Goal: Information Seeking & Learning: Learn about a topic

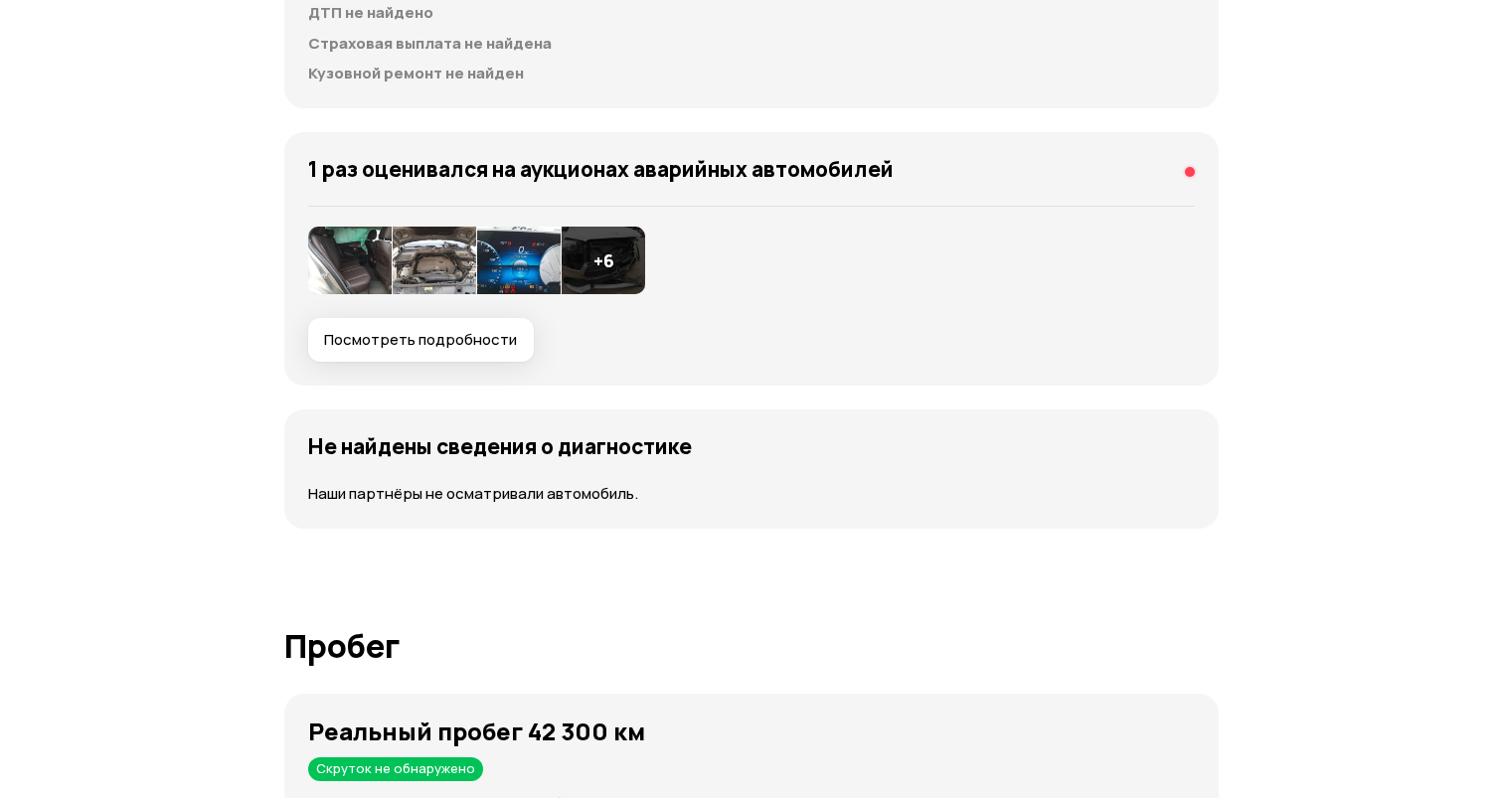
scroll to position [2338, 0]
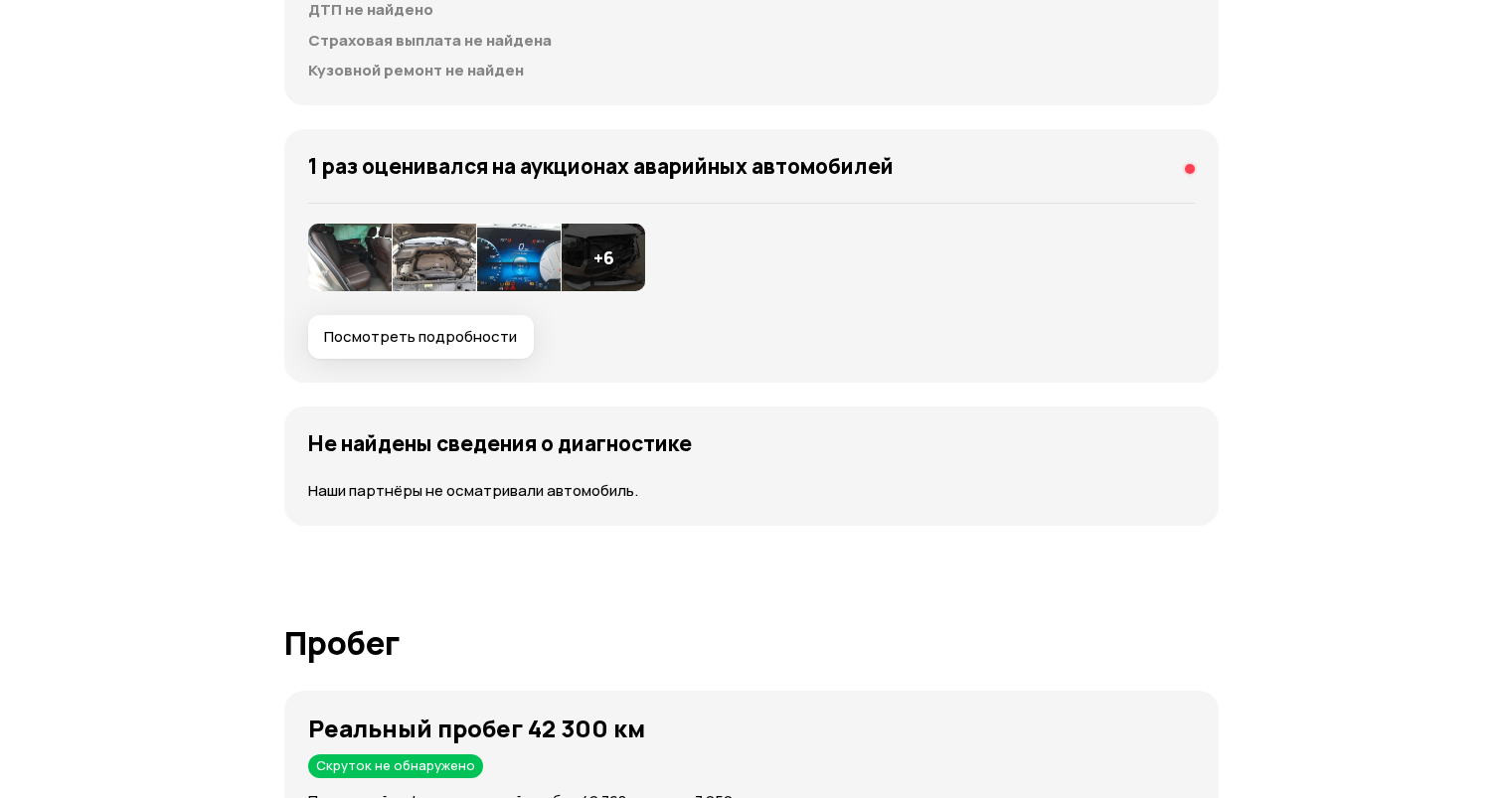
click at [370, 277] on img at bounding box center [350, 258] width 84 height 68
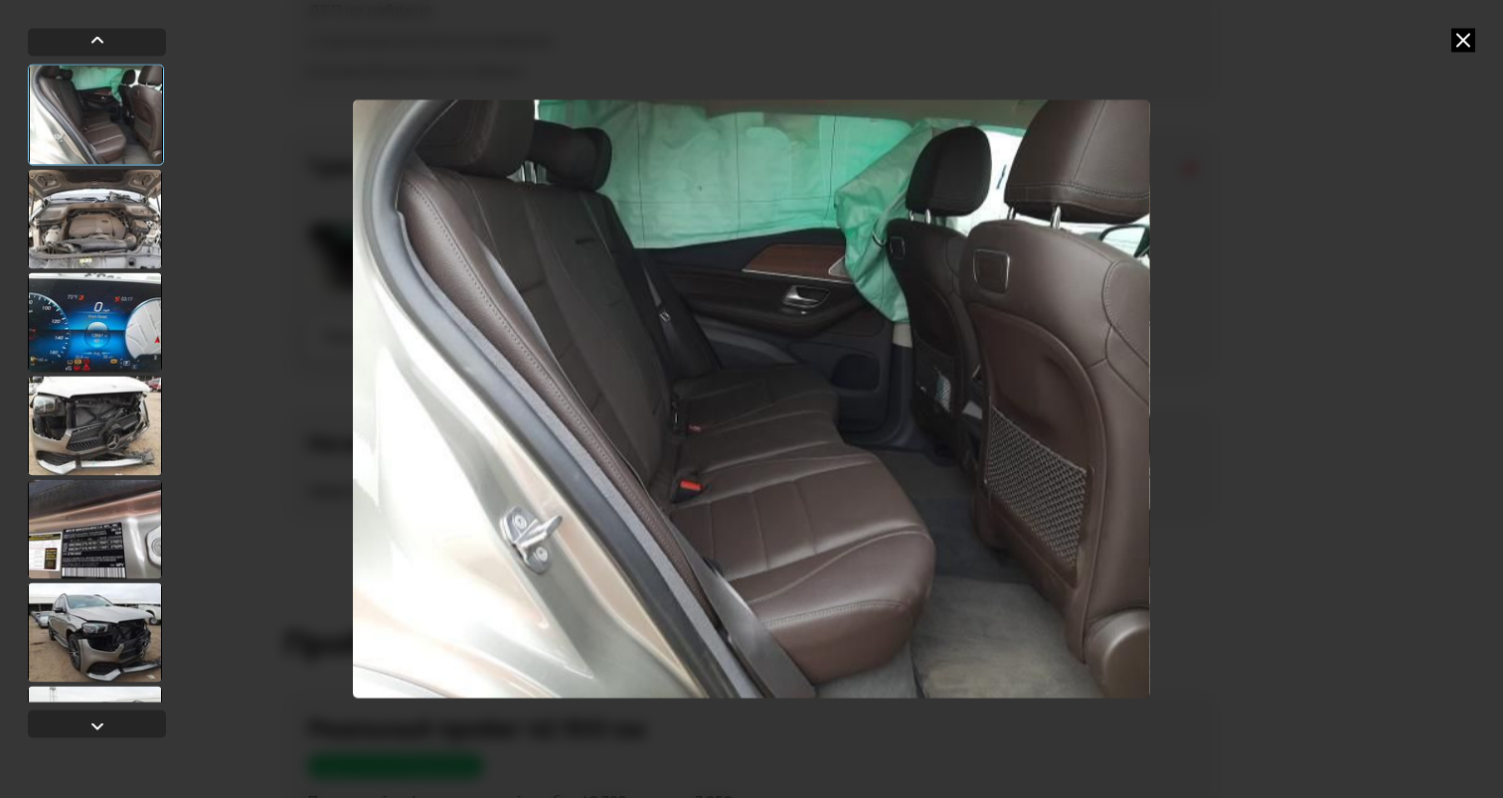
click at [84, 183] on div at bounding box center [95, 218] width 134 height 99
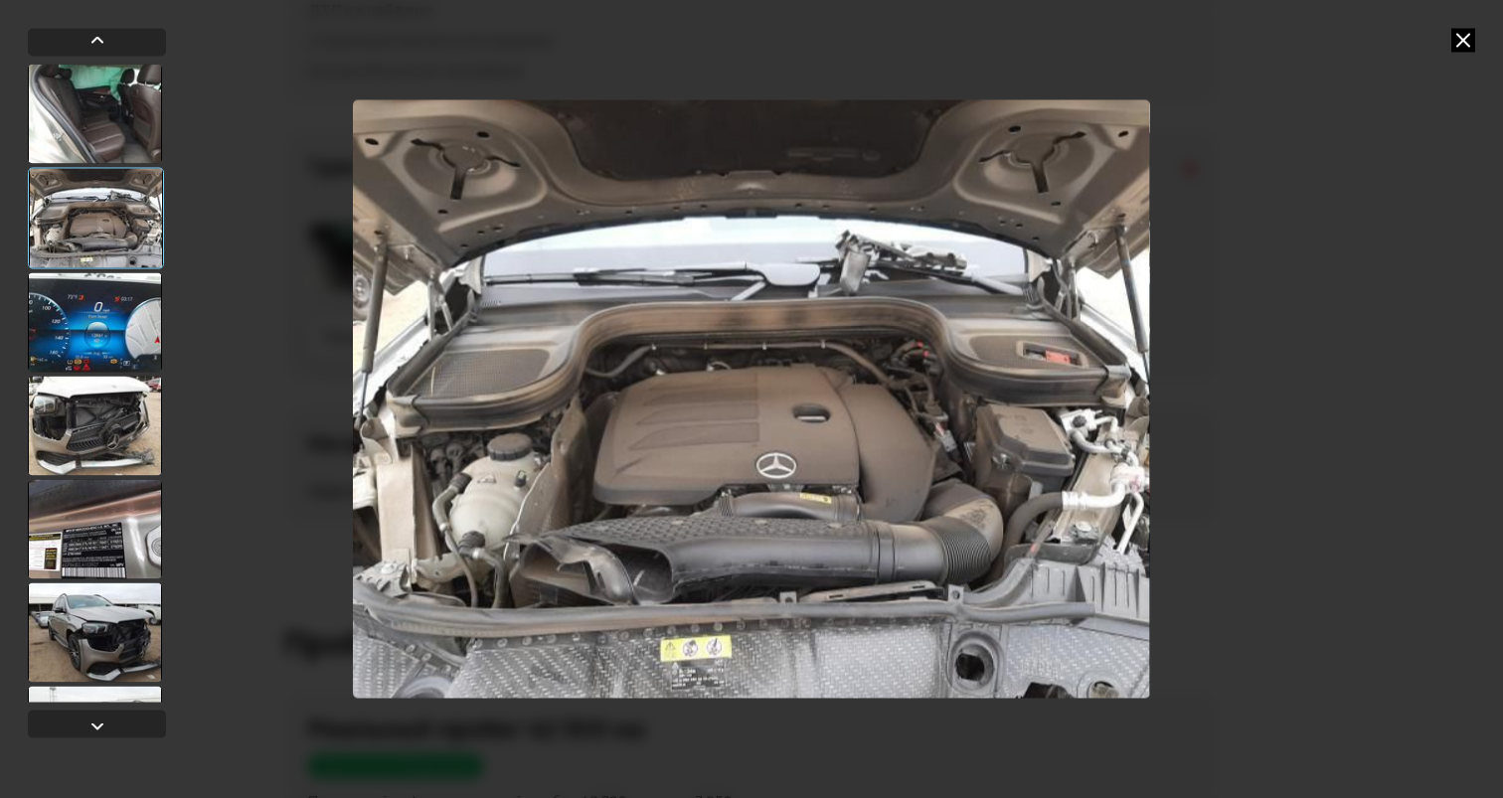
click at [149, 351] on div at bounding box center [95, 321] width 134 height 99
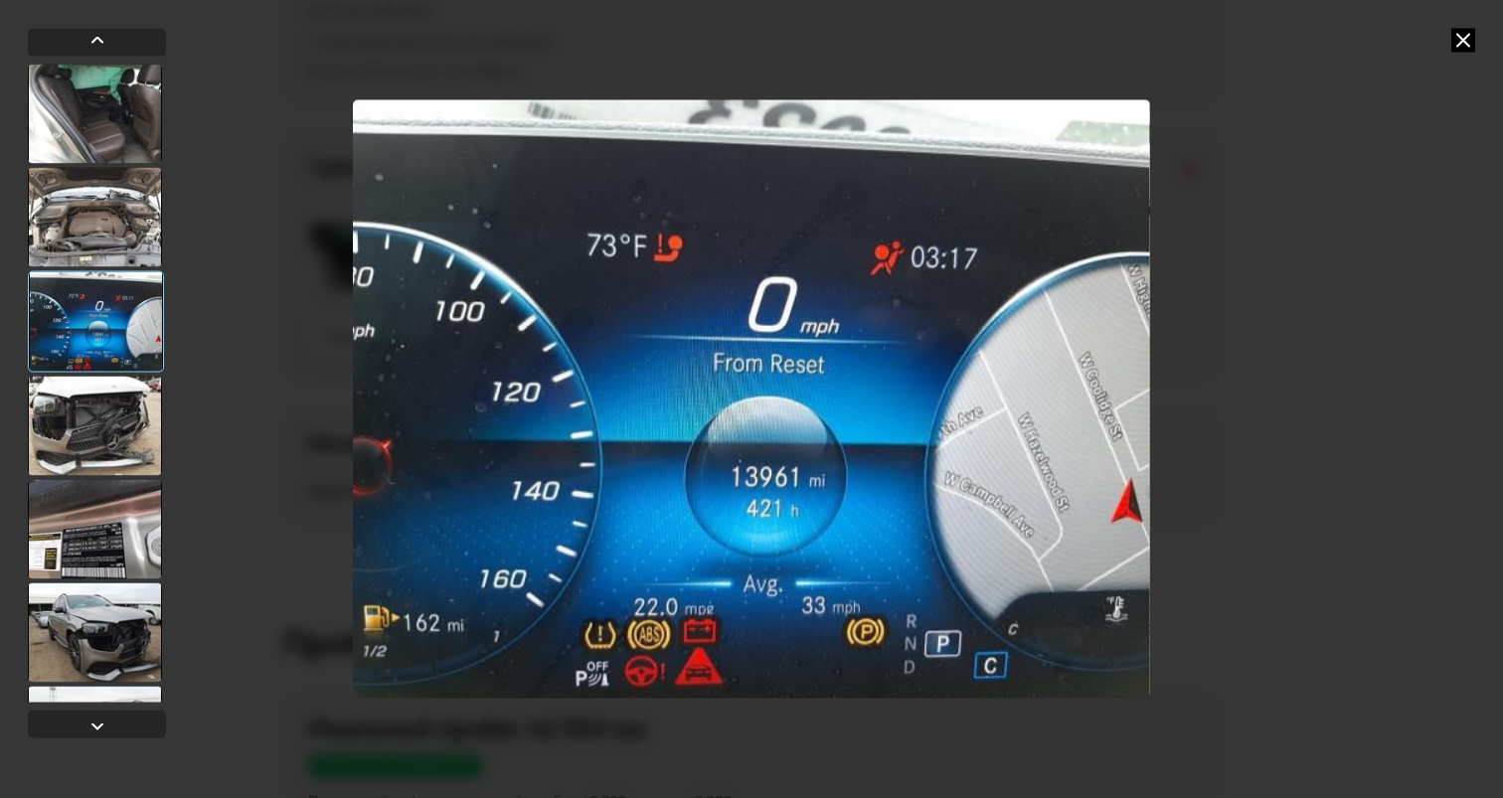
click at [119, 396] on div at bounding box center [95, 425] width 134 height 99
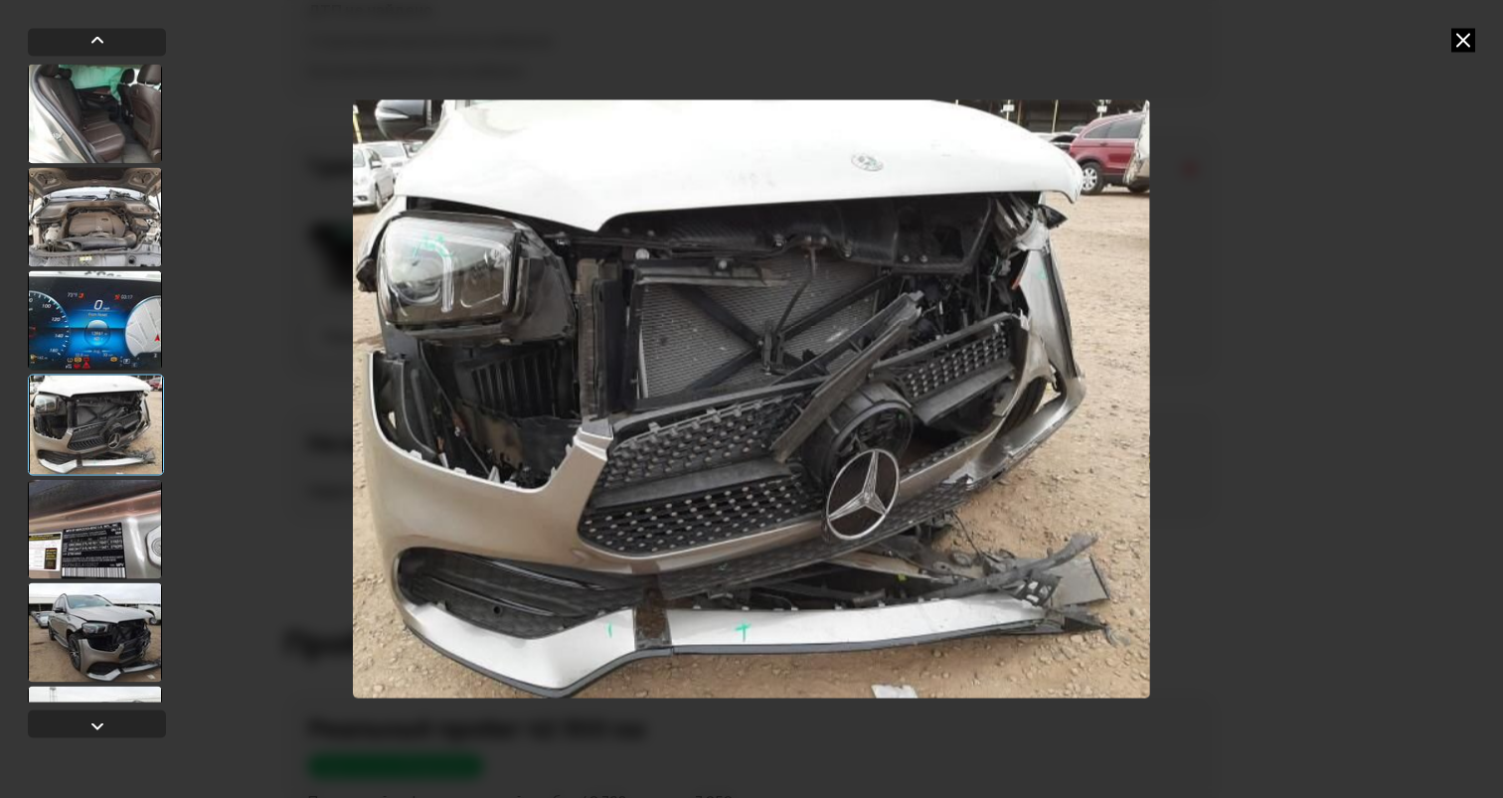
click at [89, 461] on div at bounding box center [96, 424] width 136 height 101
click at [97, 530] on div at bounding box center [95, 528] width 134 height 99
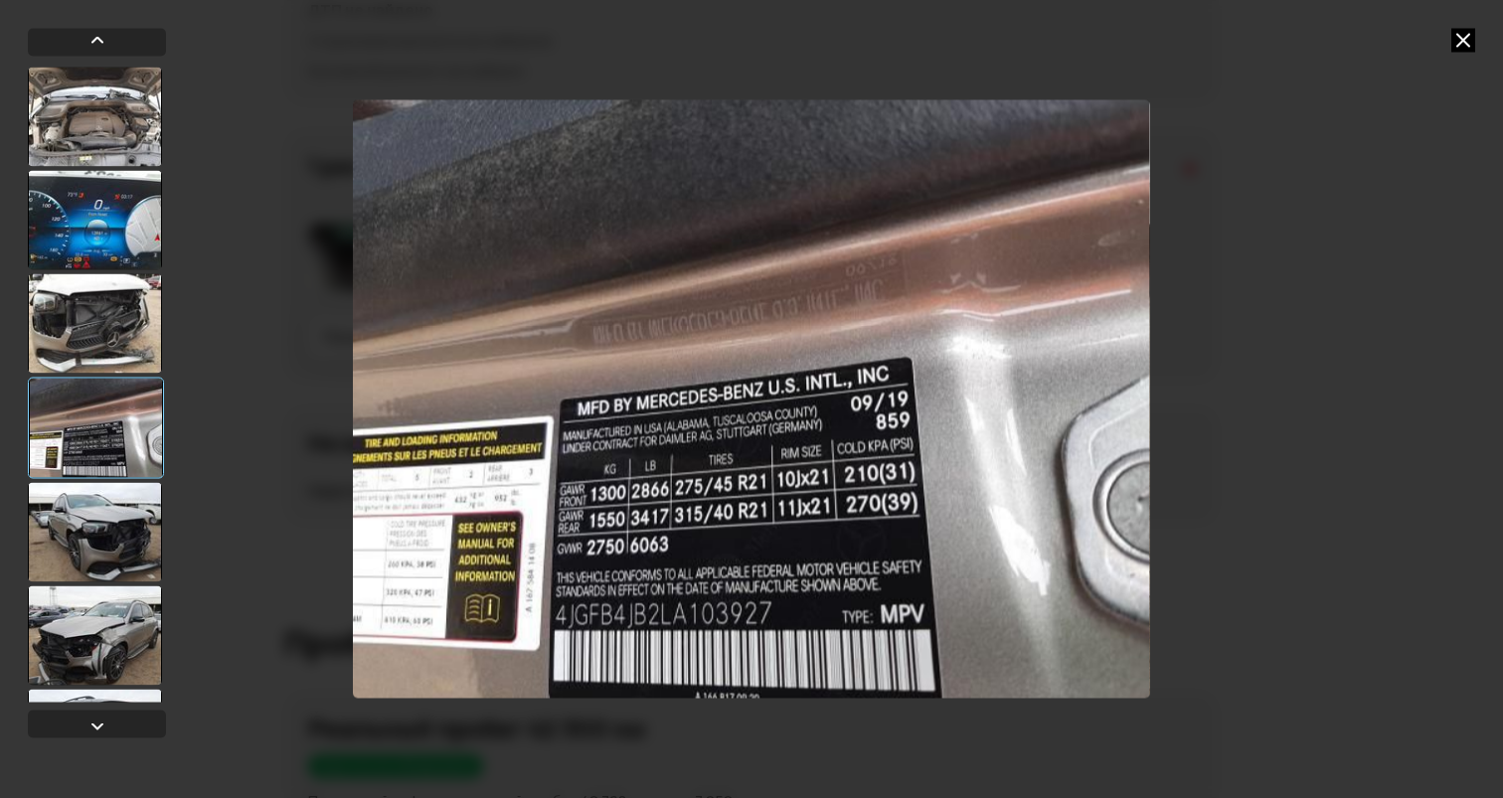
scroll to position [99, 0]
click at [103, 521] on div at bounding box center [95, 532] width 134 height 99
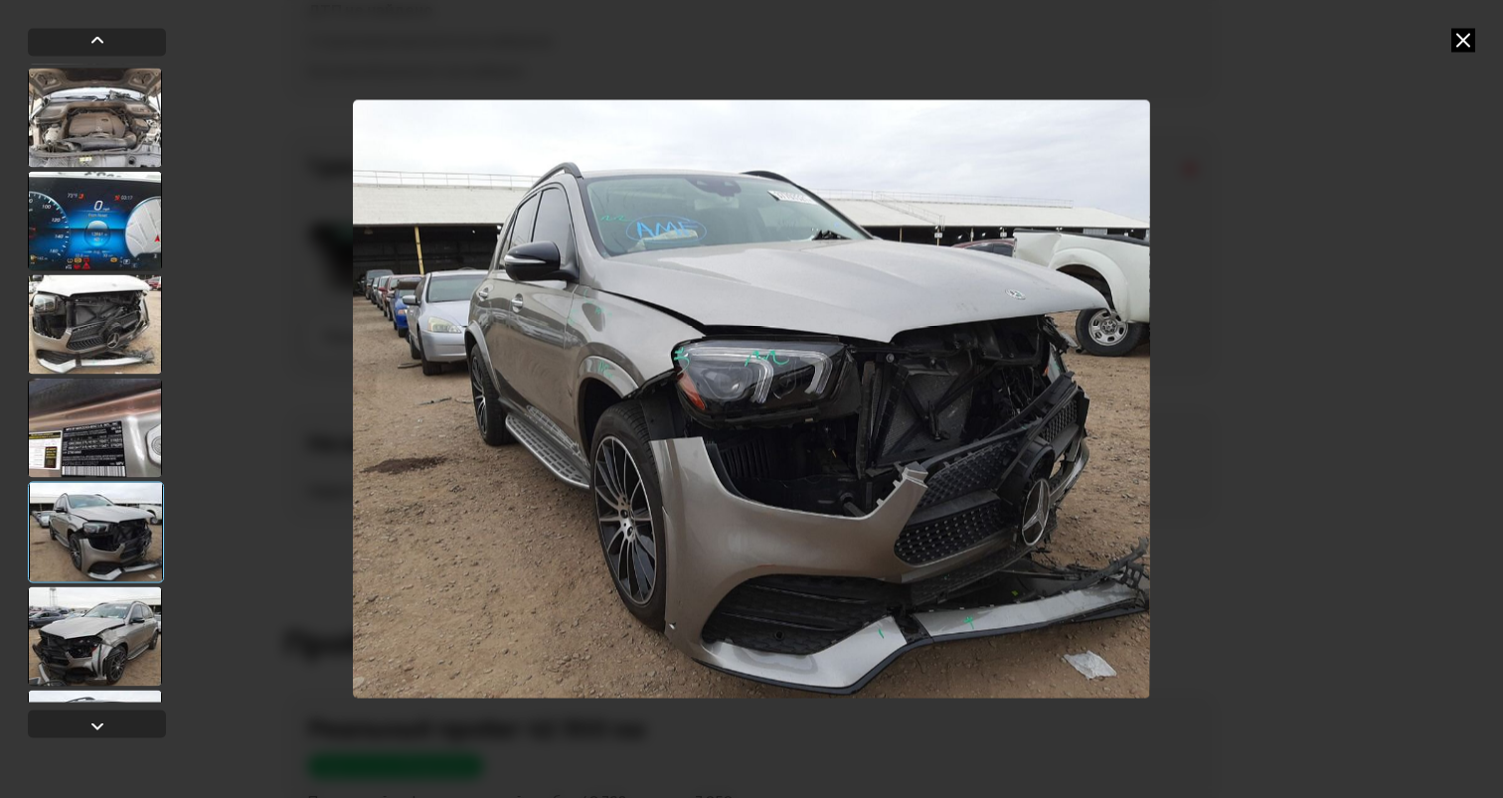
click at [83, 606] on div at bounding box center [95, 636] width 134 height 99
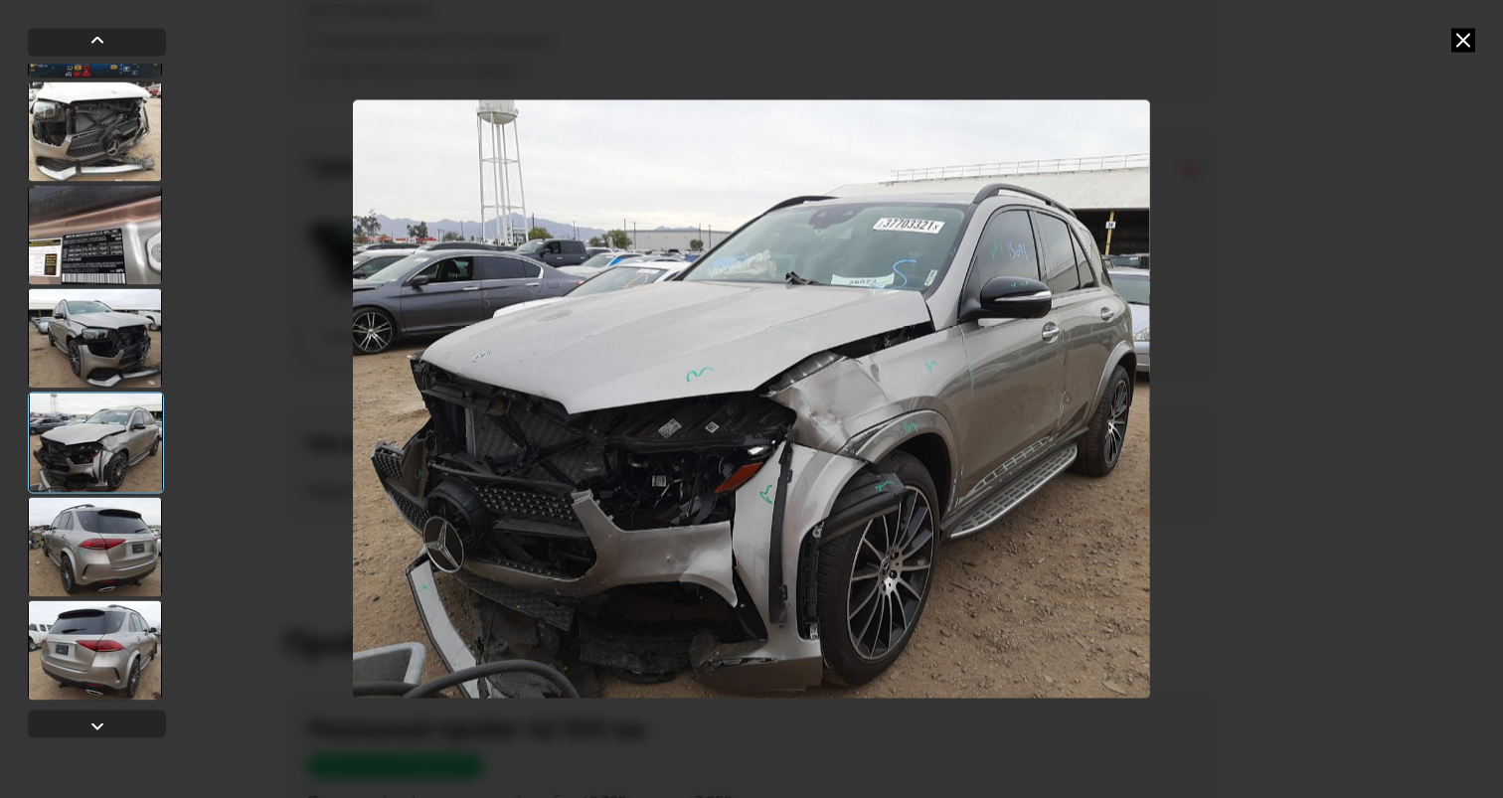
scroll to position [299, 0]
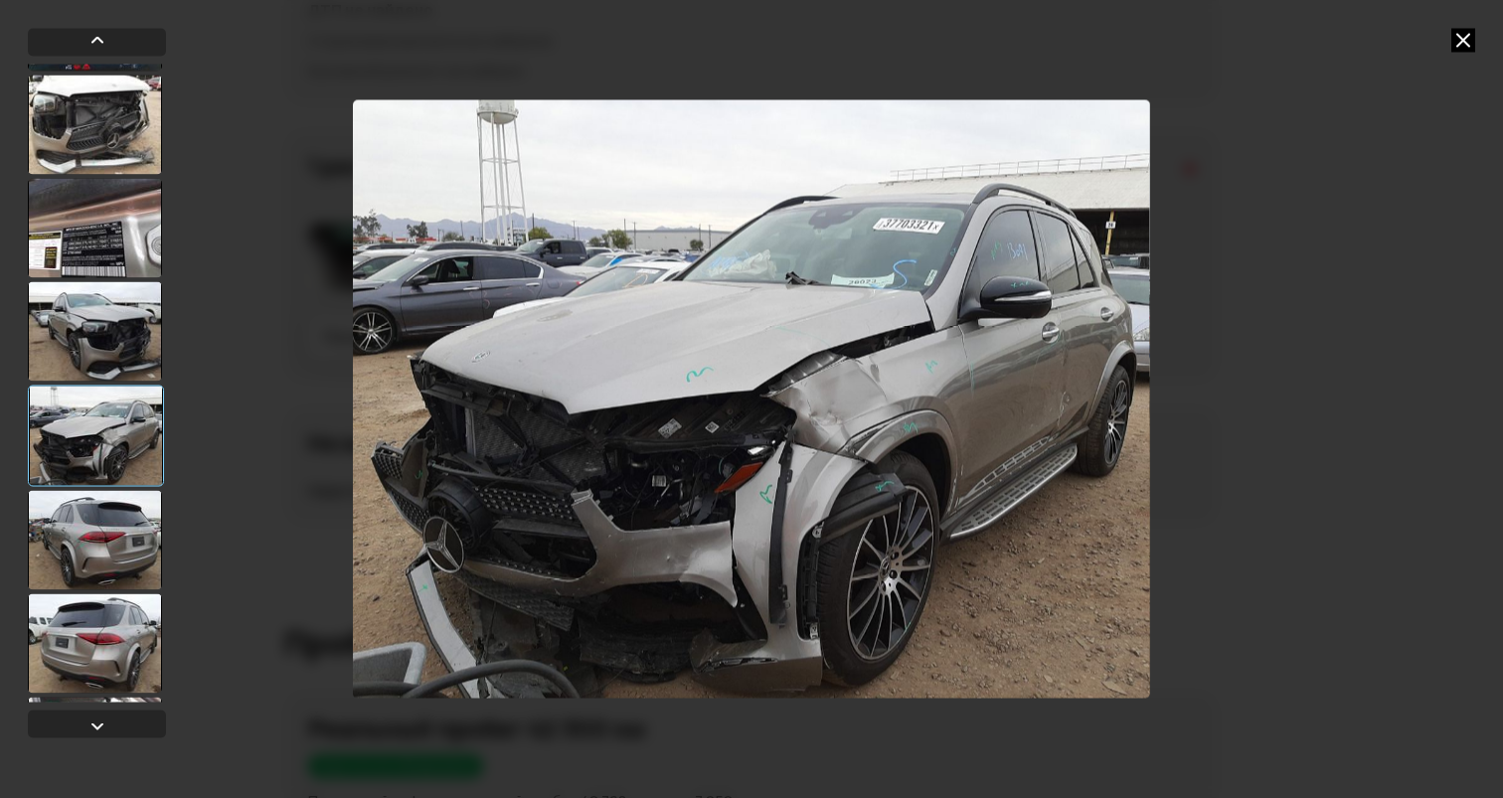
click at [74, 532] on div at bounding box center [95, 539] width 134 height 99
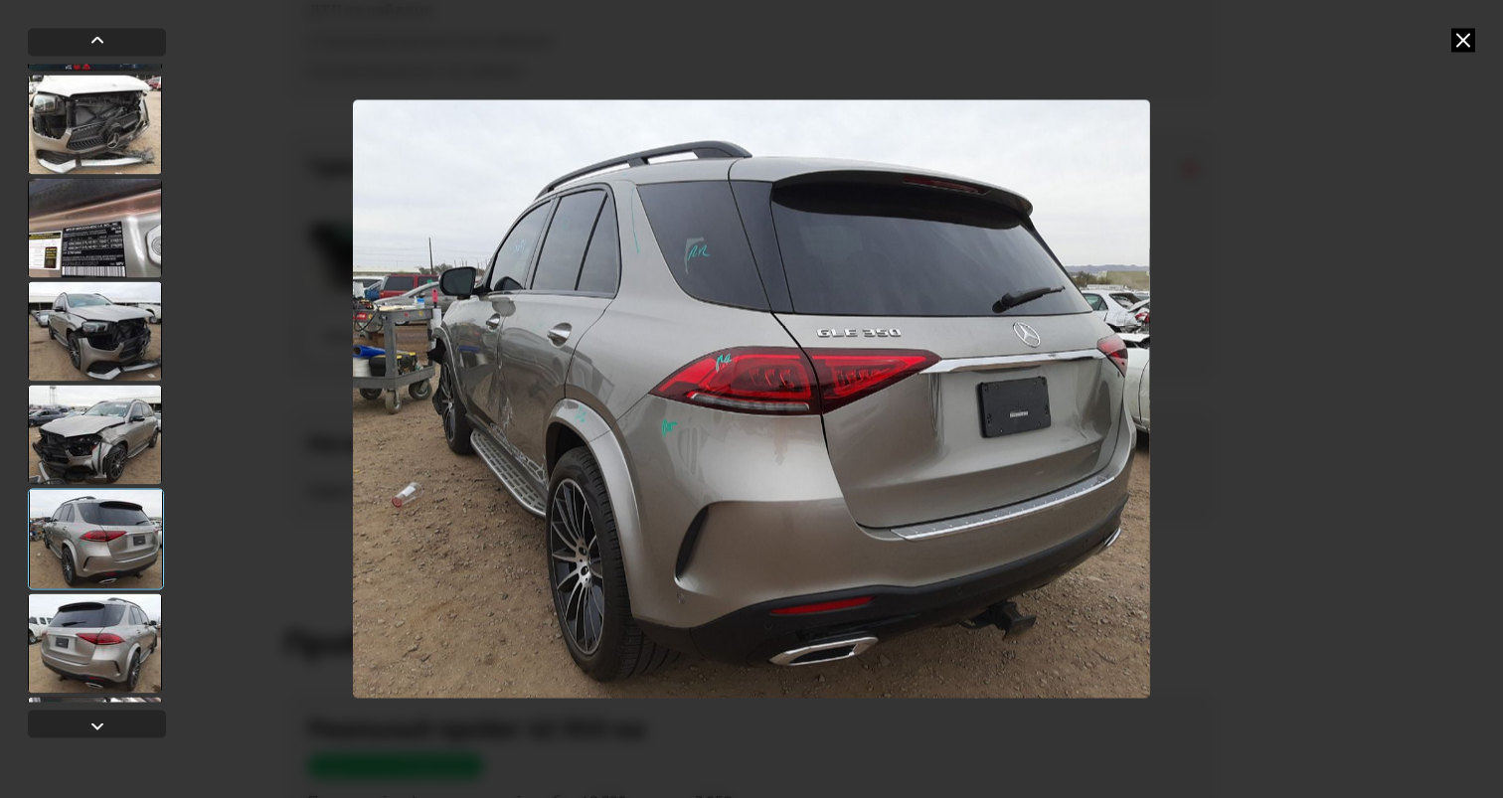
click at [78, 607] on div at bounding box center [95, 643] width 134 height 99
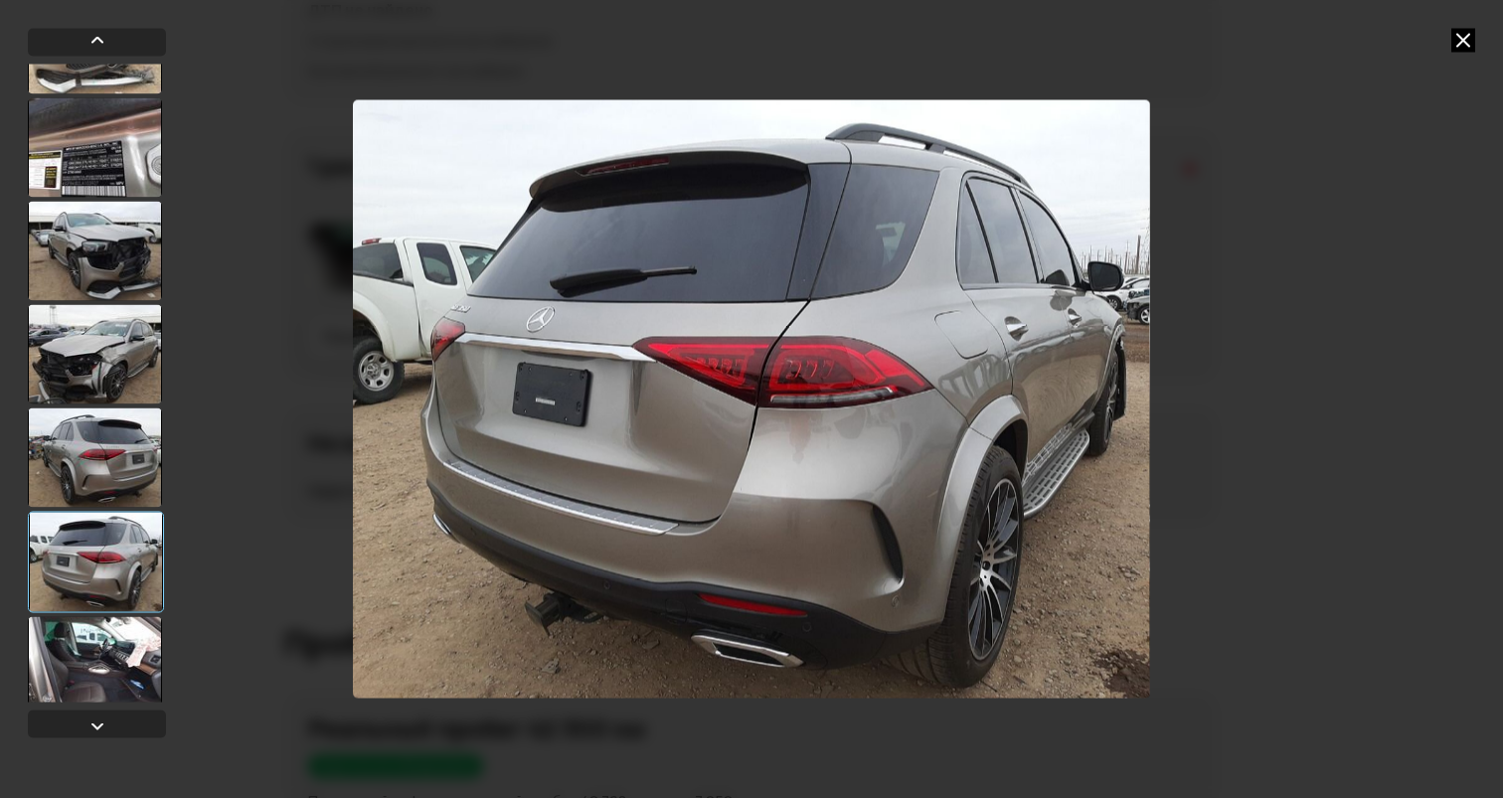
scroll to position [397, 0]
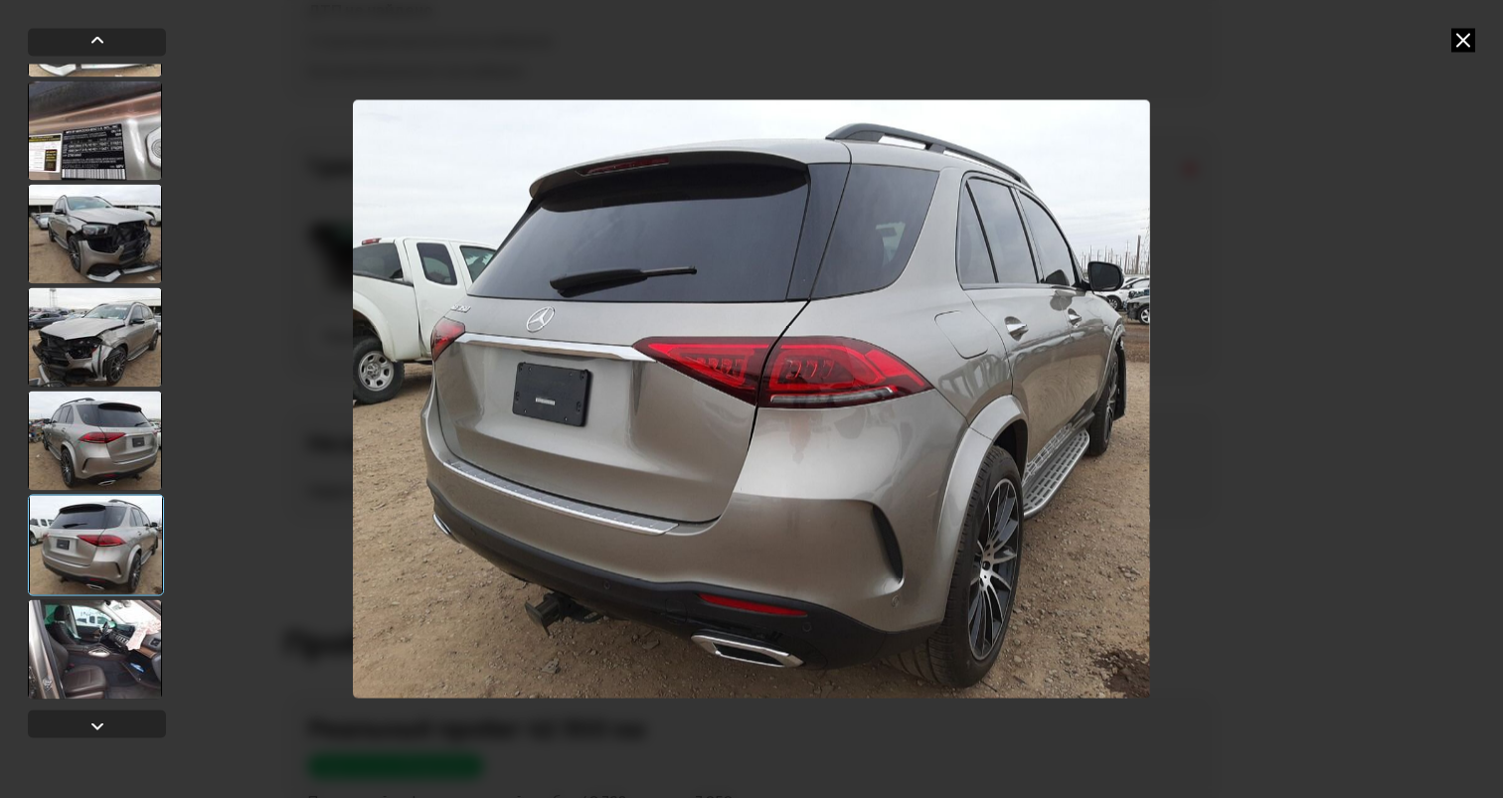
click at [99, 639] on div at bounding box center [95, 649] width 134 height 99
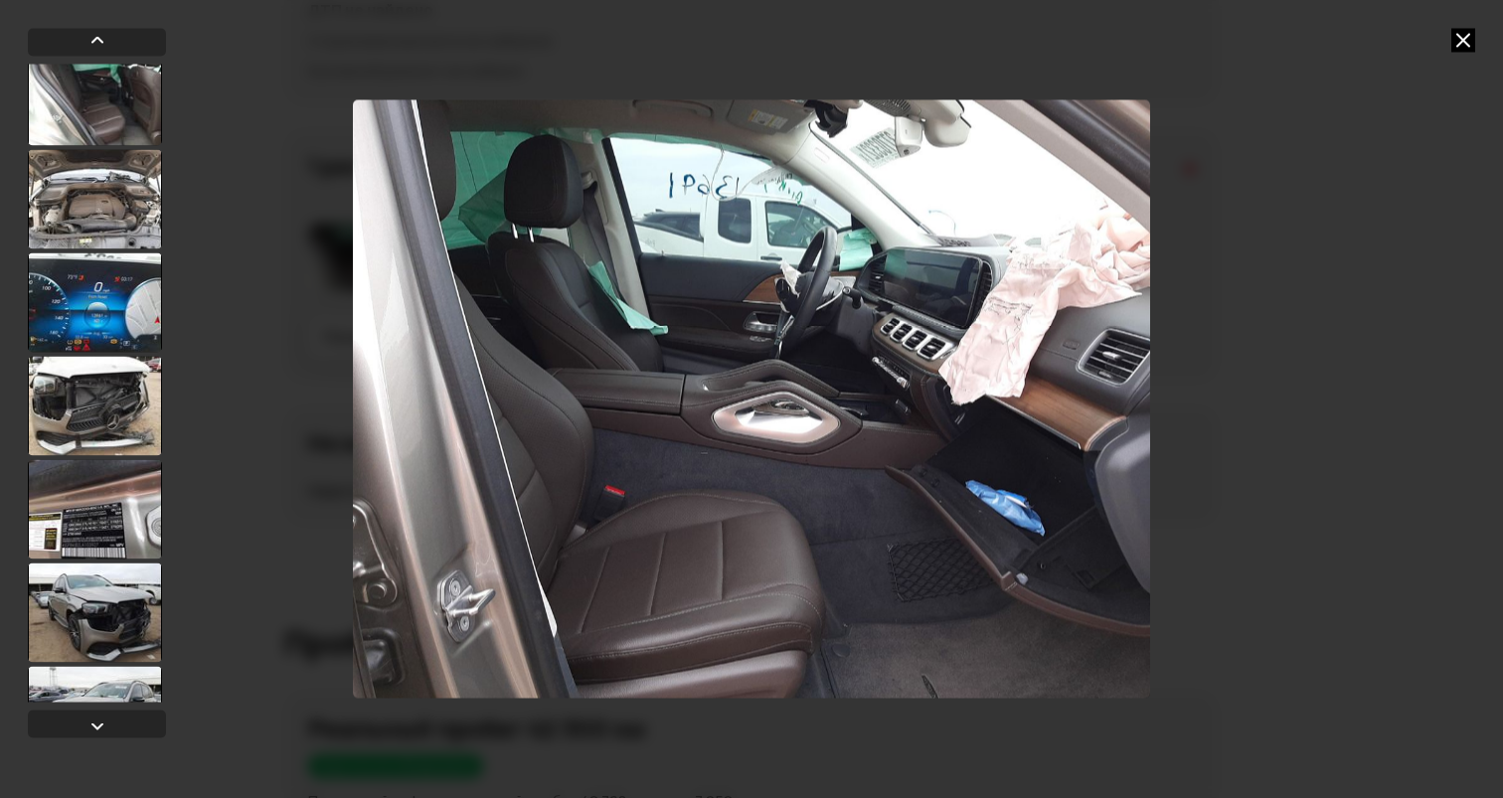
scroll to position [0, 0]
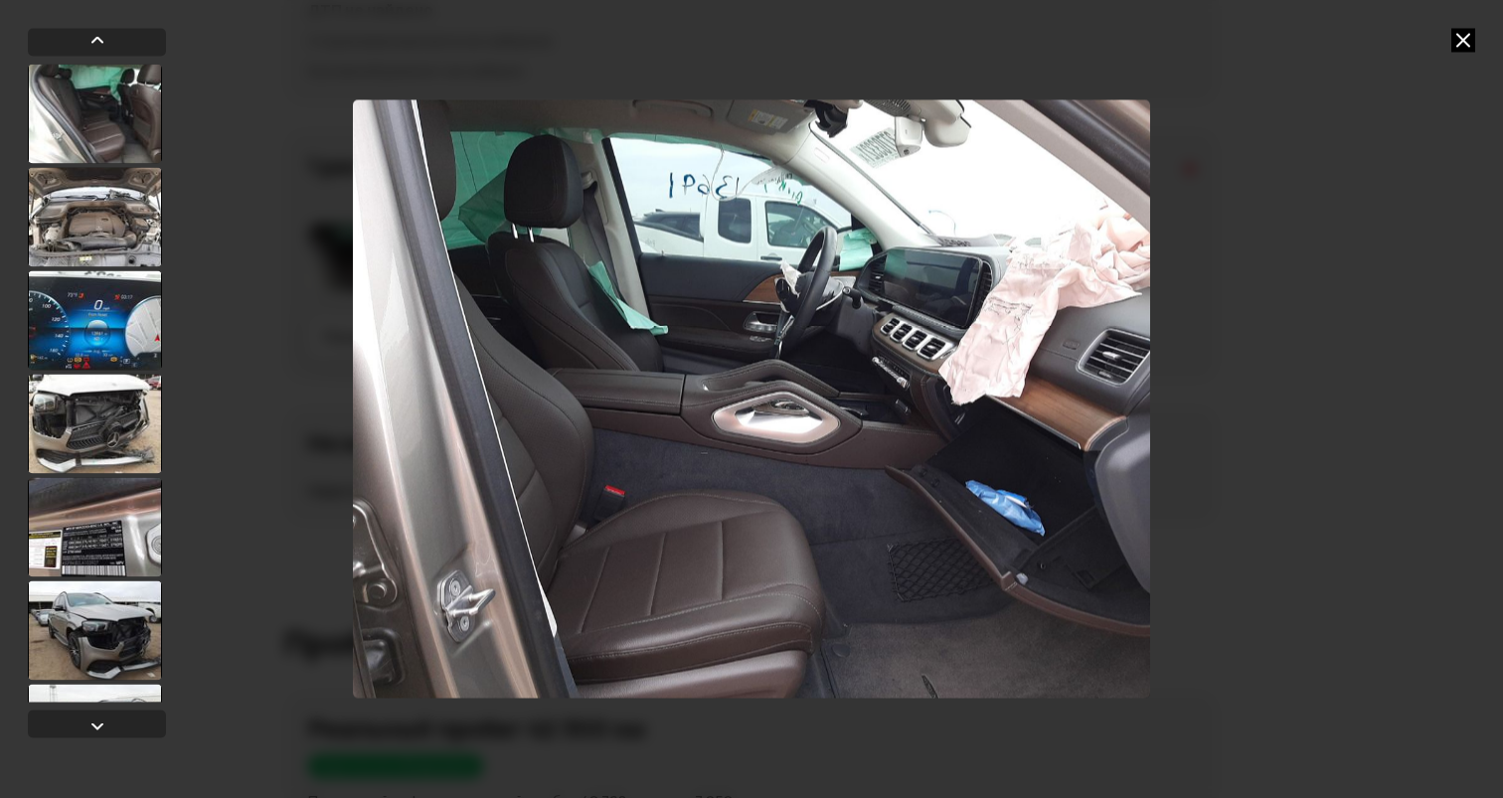
click at [56, 212] on div at bounding box center [95, 216] width 134 height 99
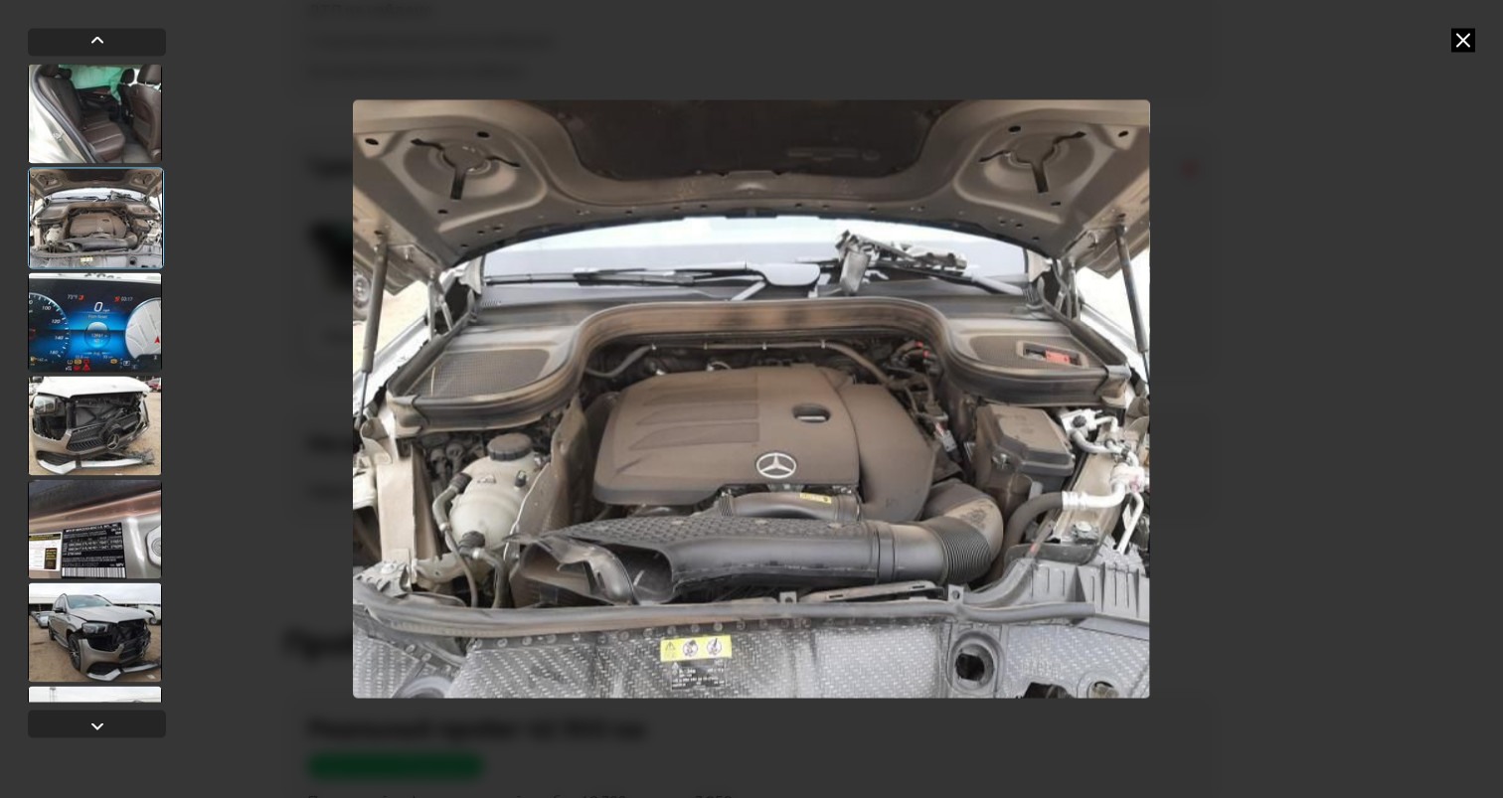
click at [96, 306] on div at bounding box center [95, 321] width 134 height 99
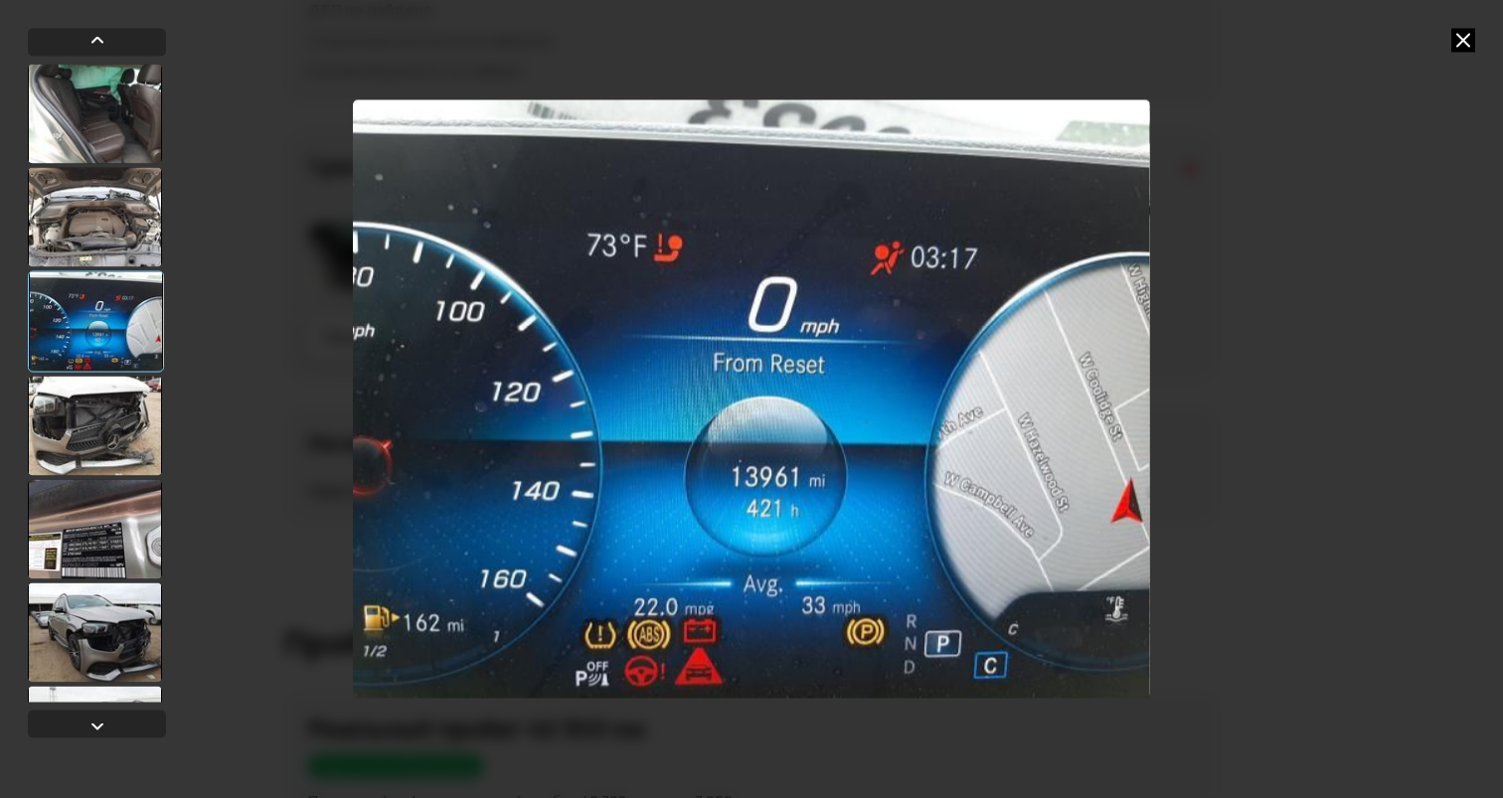
click at [1474, 41] on icon at bounding box center [1464, 40] width 24 height 24
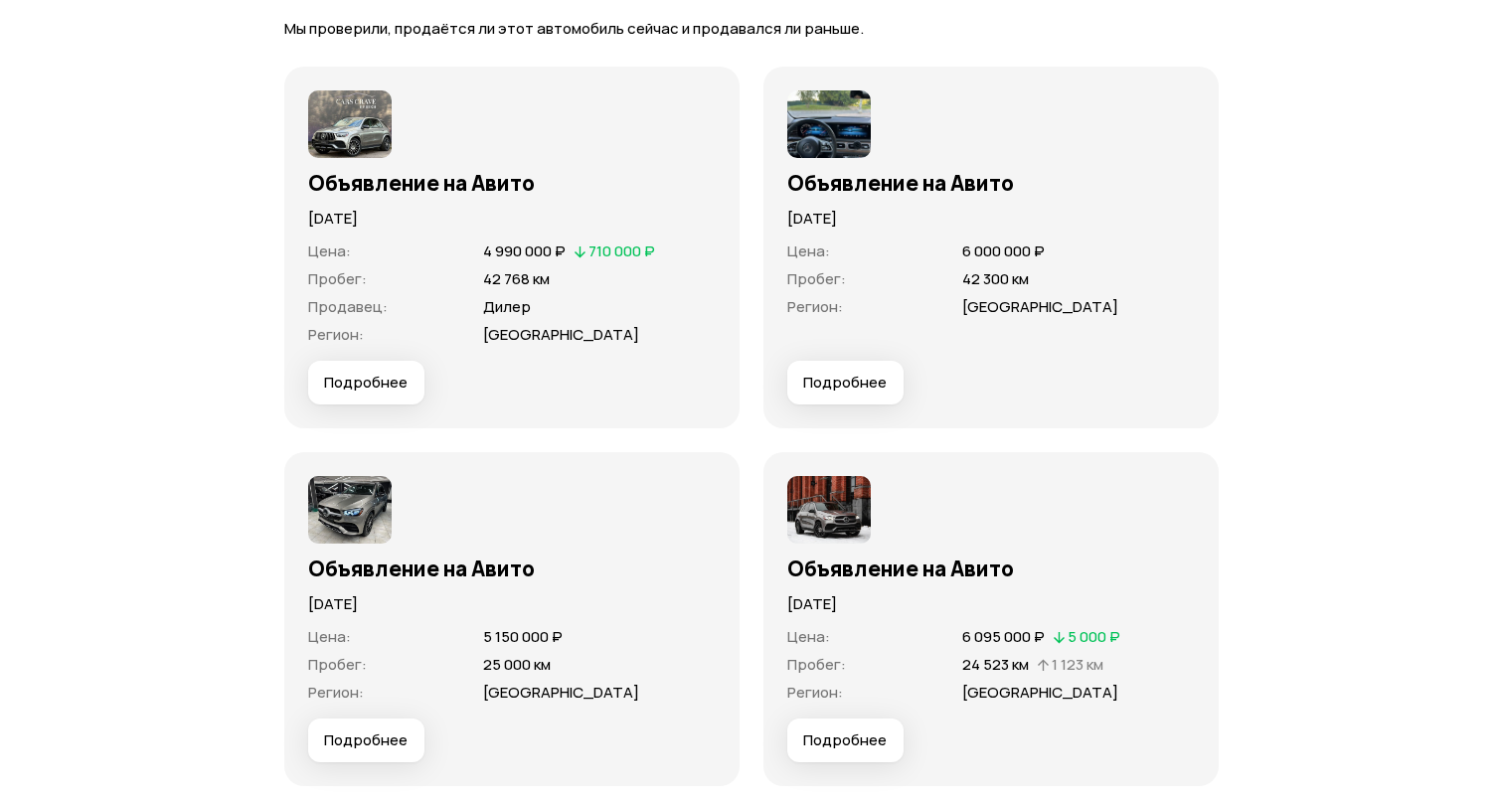
scroll to position [5342, 0]
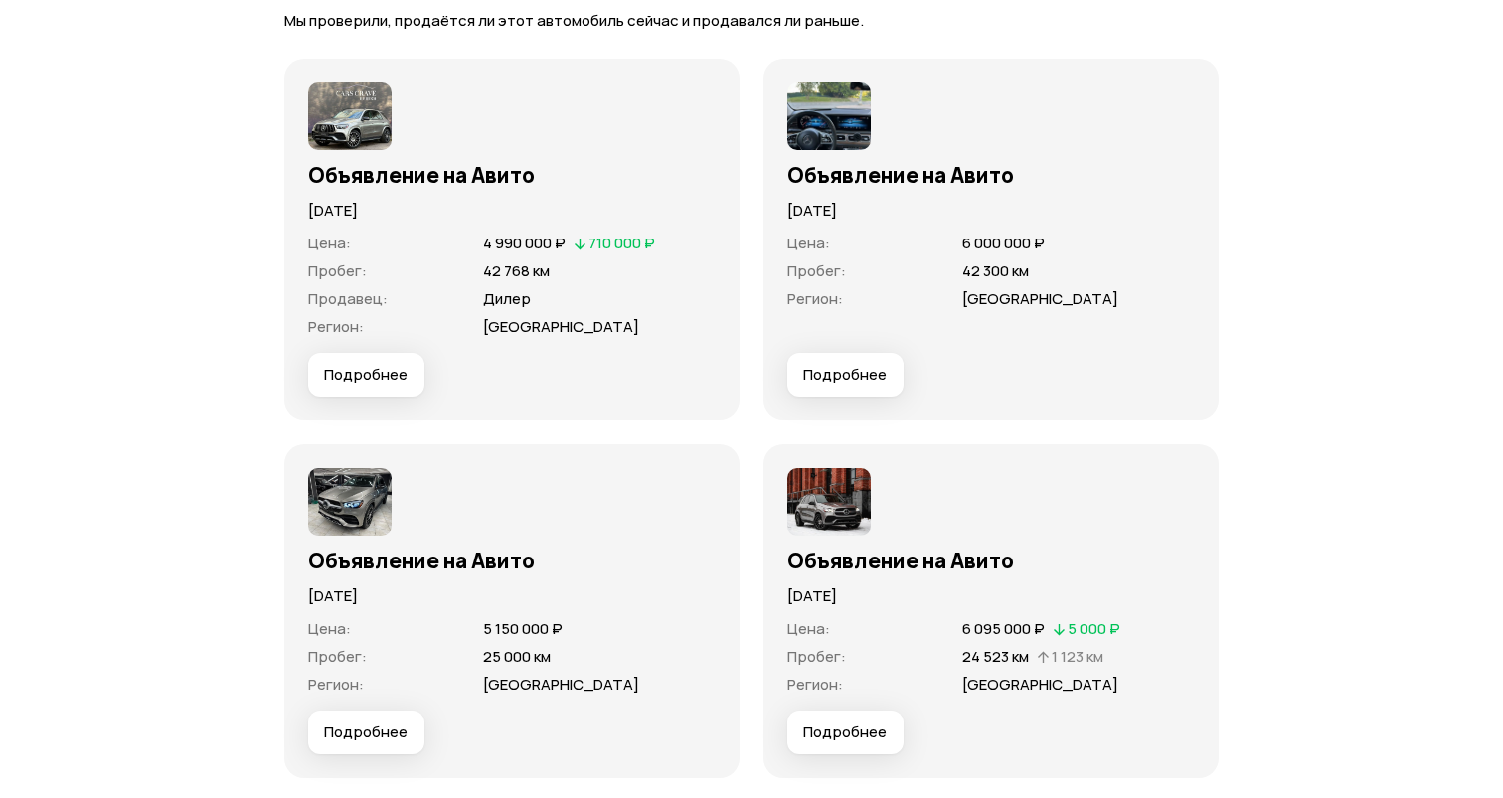
click at [842, 98] on img at bounding box center [829, 117] width 84 height 68
click at [856, 381] on span "Подробнее" at bounding box center [845, 375] width 84 height 20
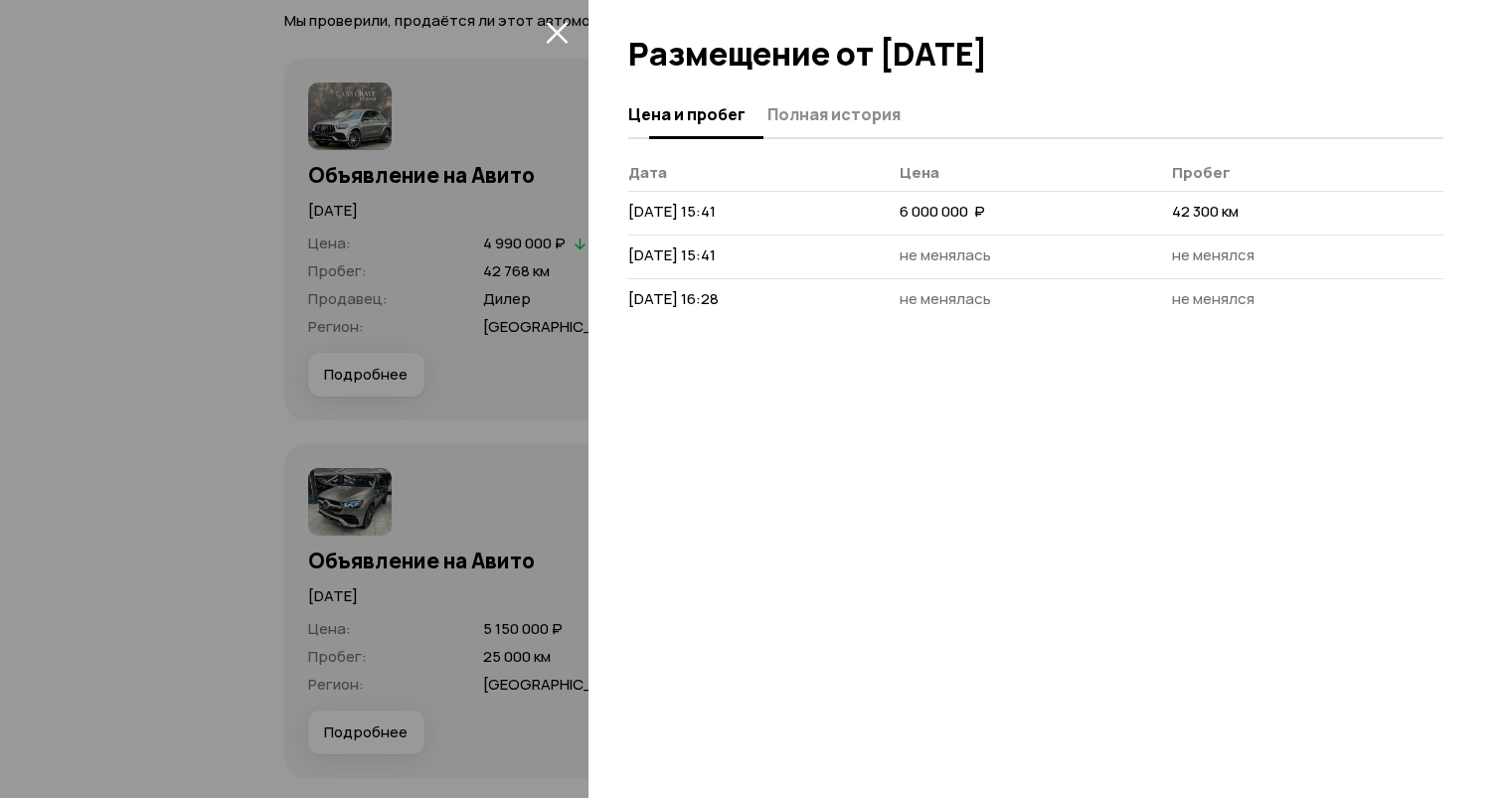
click at [803, 116] on span "Полная история" at bounding box center [834, 114] width 133 height 20
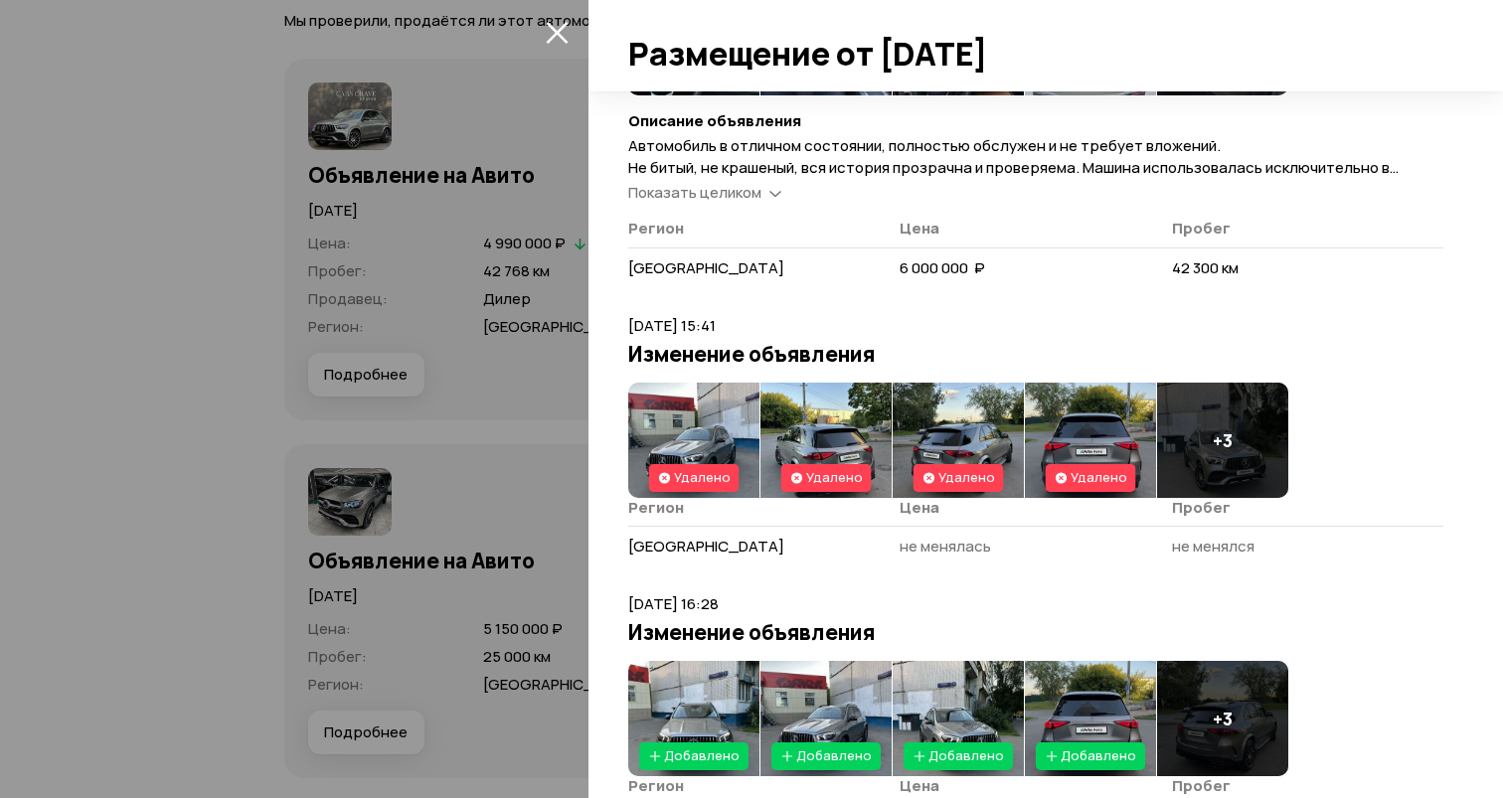
scroll to position [241, 0]
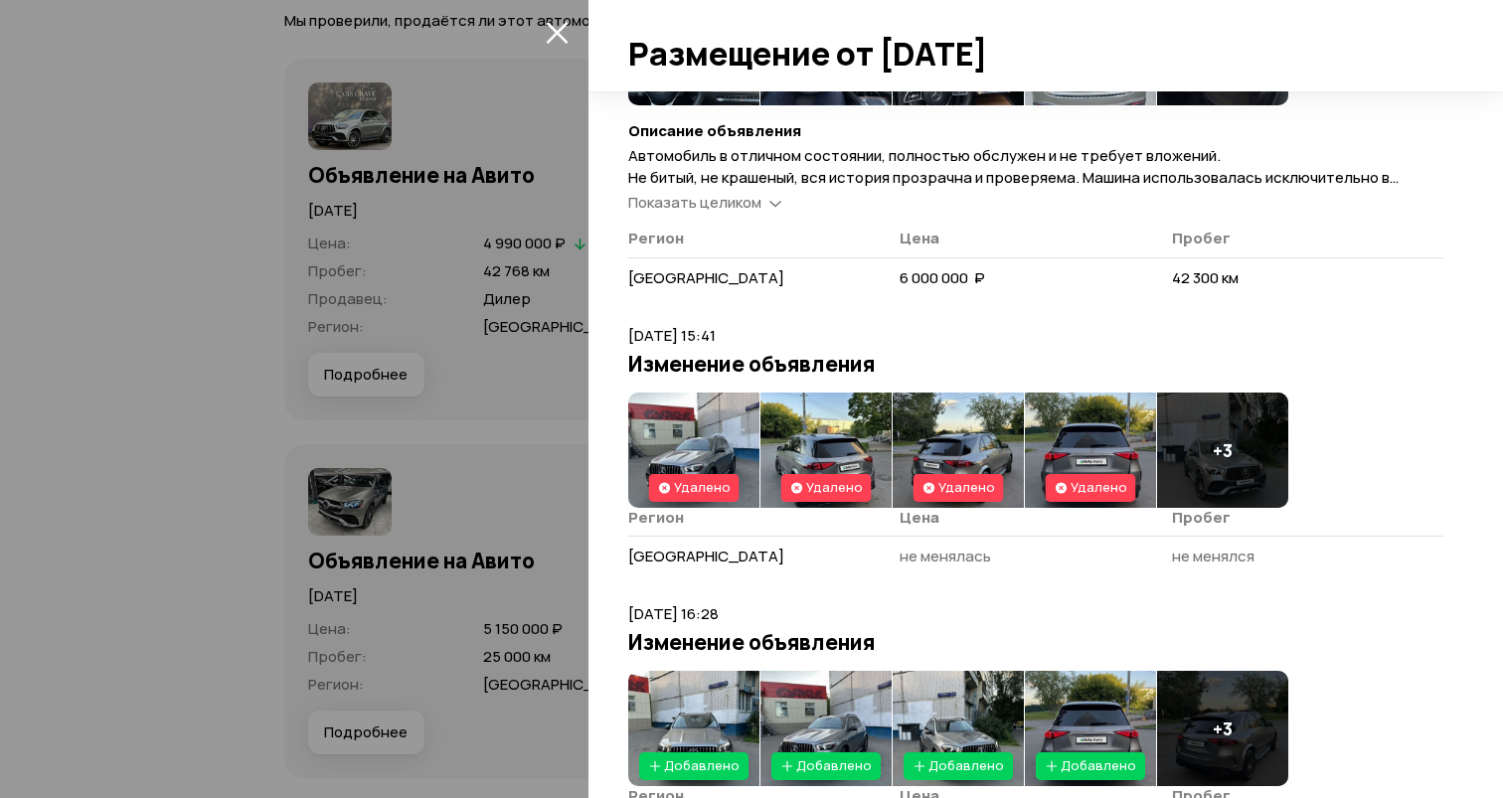
click at [560, 435] on div at bounding box center [751, 399] width 1503 height 798
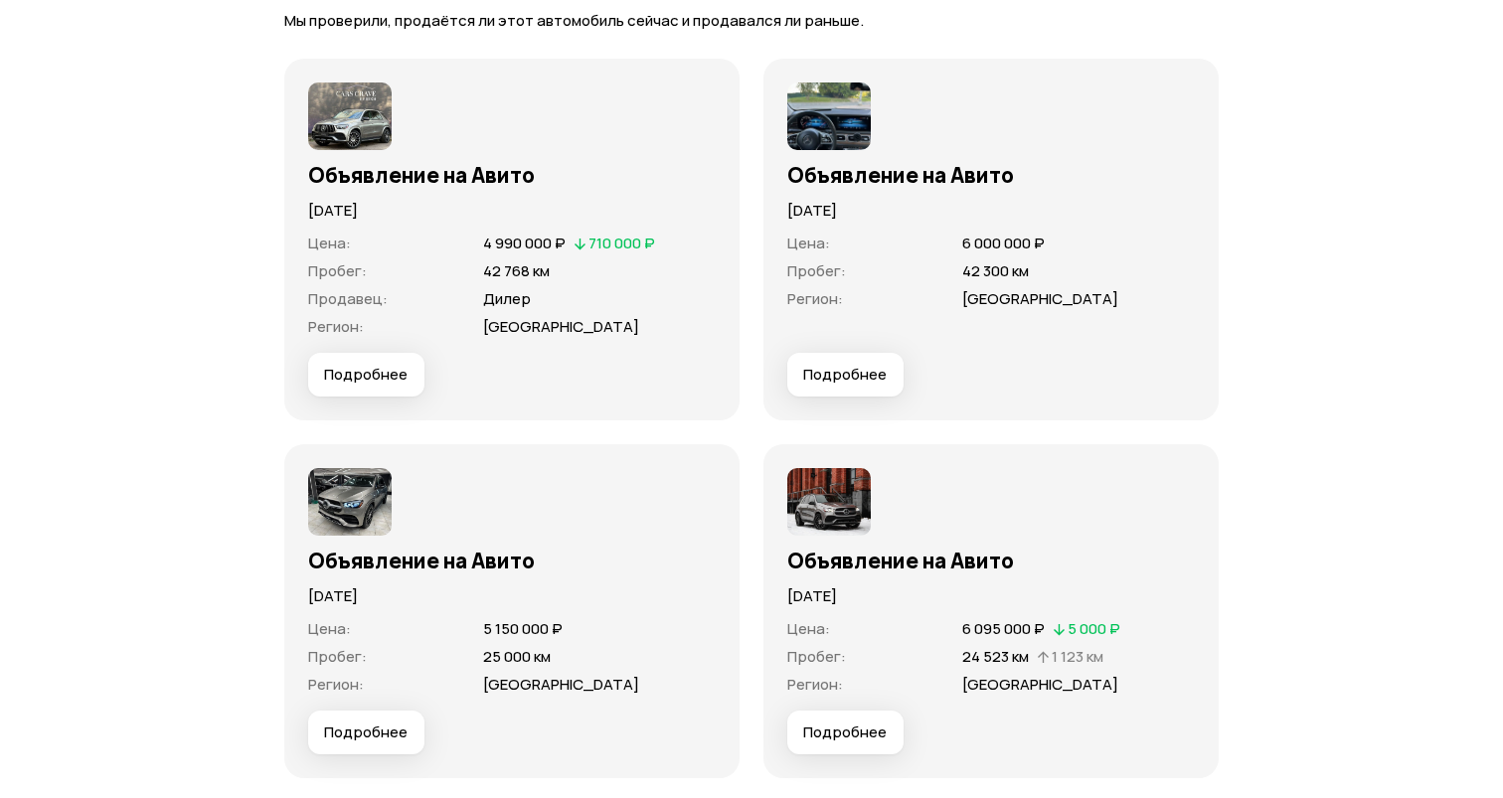
click at [875, 717] on button "Подробнее" at bounding box center [845, 733] width 116 height 44
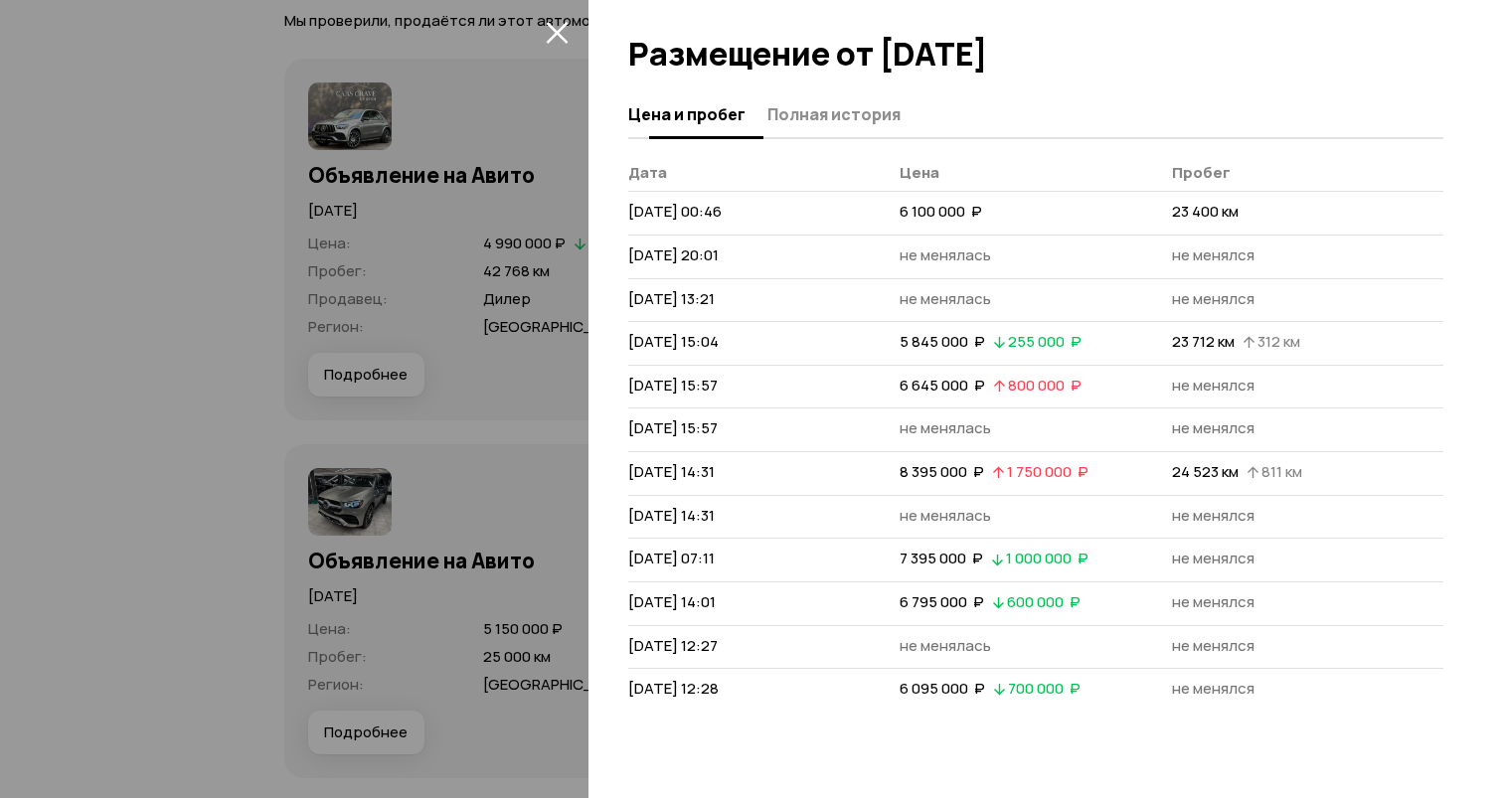
click at [823, 119] on span "Полная история" at bounding box center [834, 114] width 133 height 20
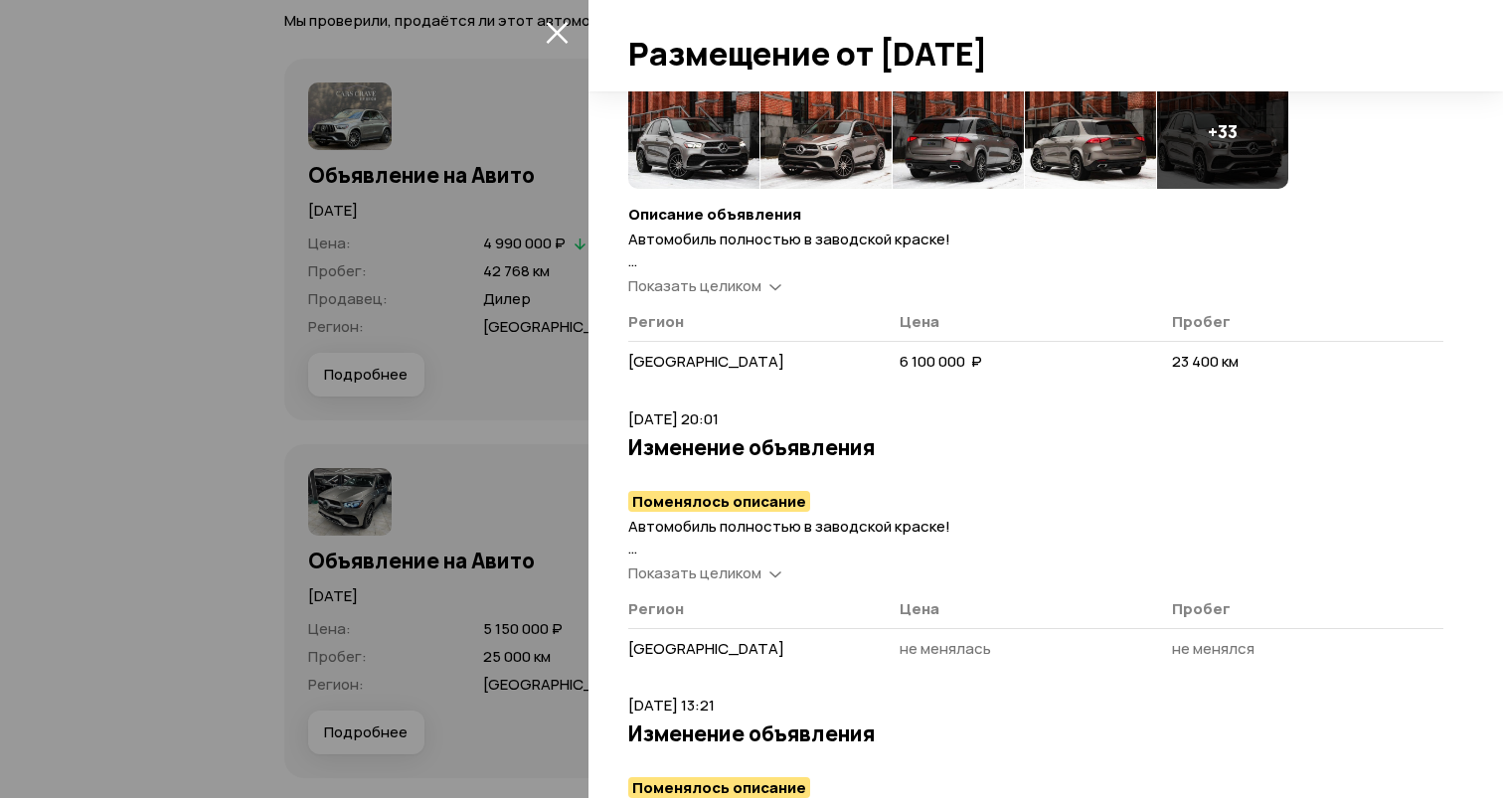
scroll to position [165, 0]
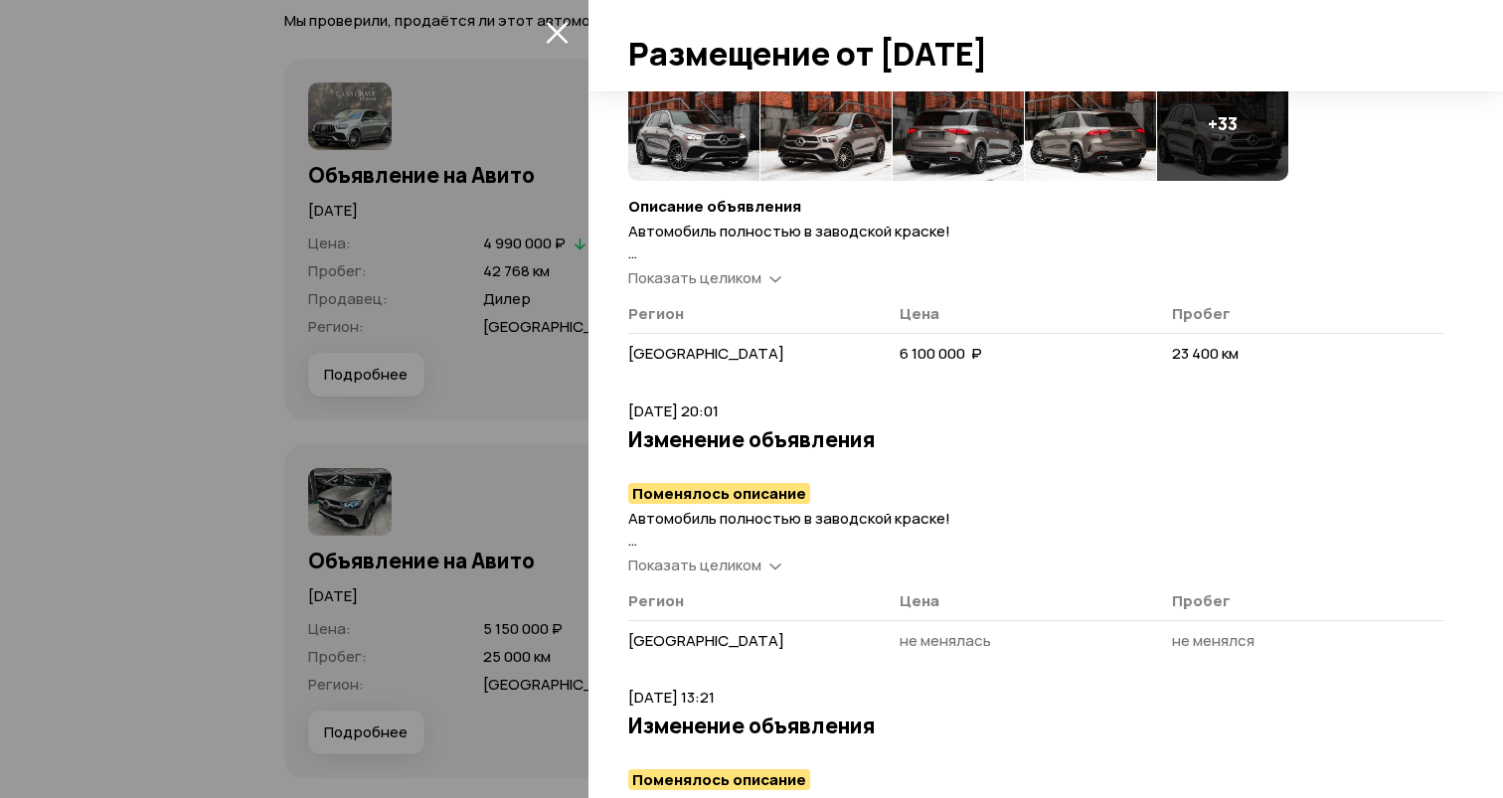
click at [705, 282] on span "Показать целиком" at bounding box center [694, 277] width 133 height 21
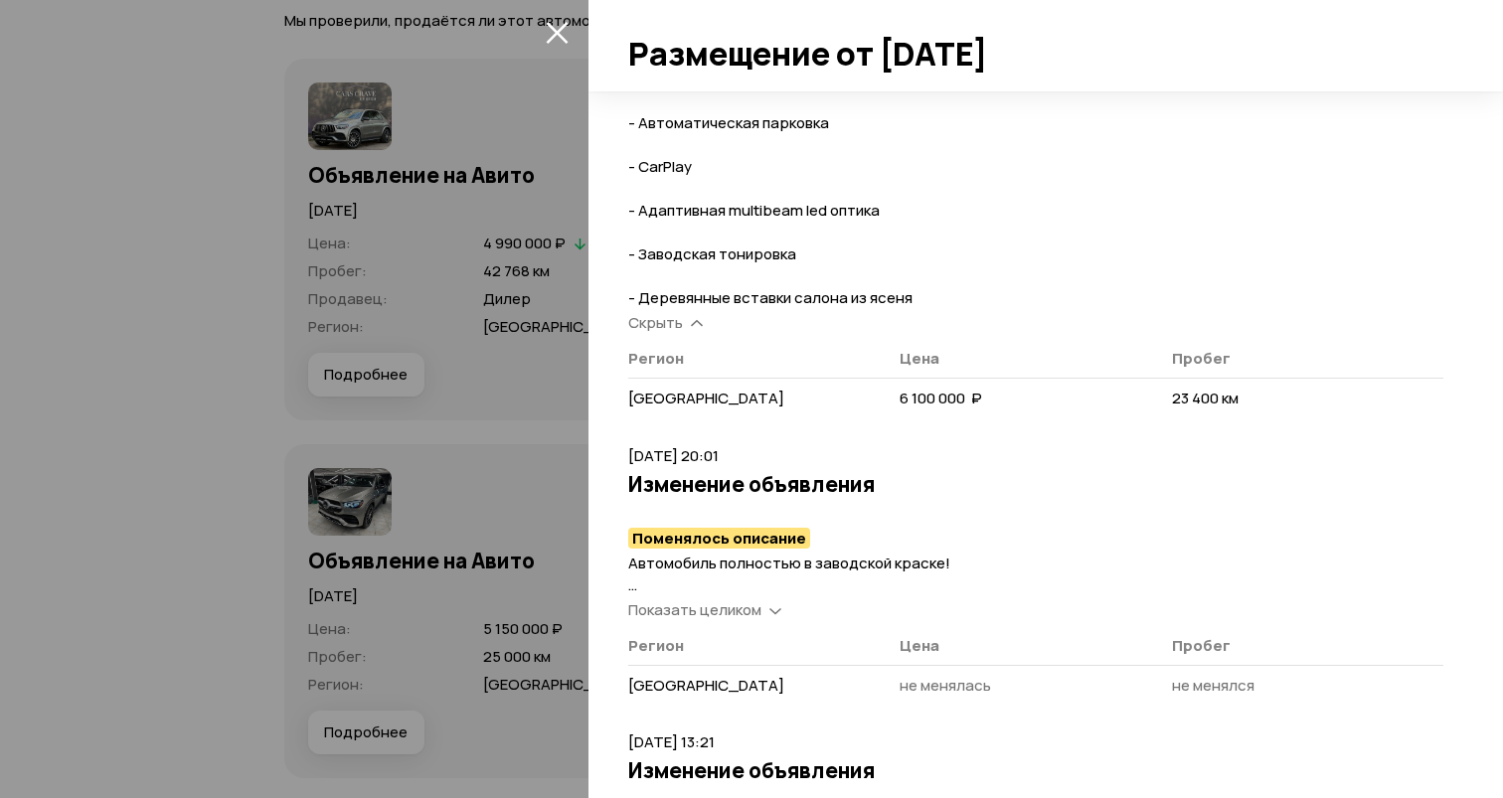
scroll to position [1019, 0]
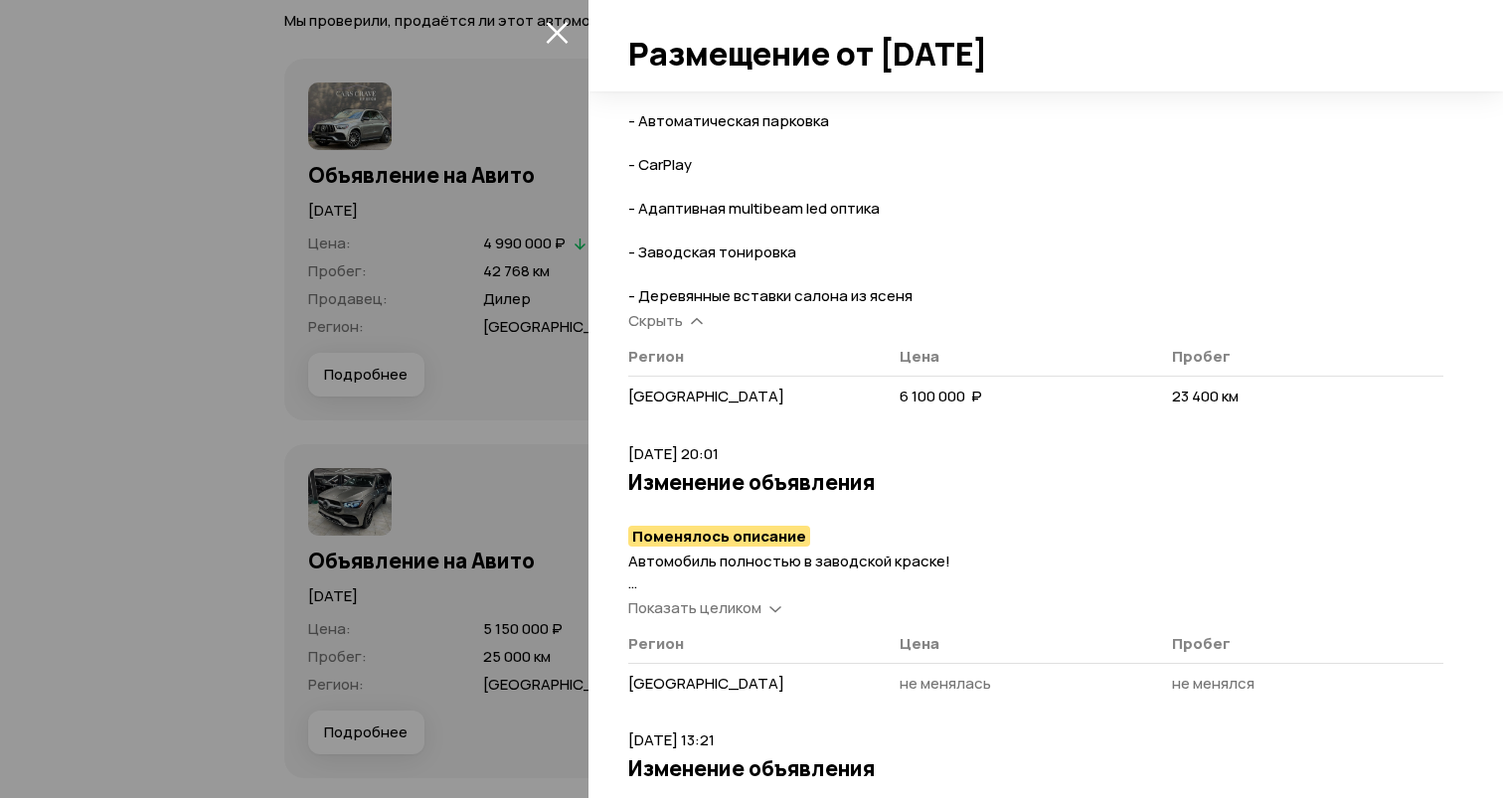
click at [748, 604] on span "Показать целиком" at bounding box center [694, 608] width 133 height 21
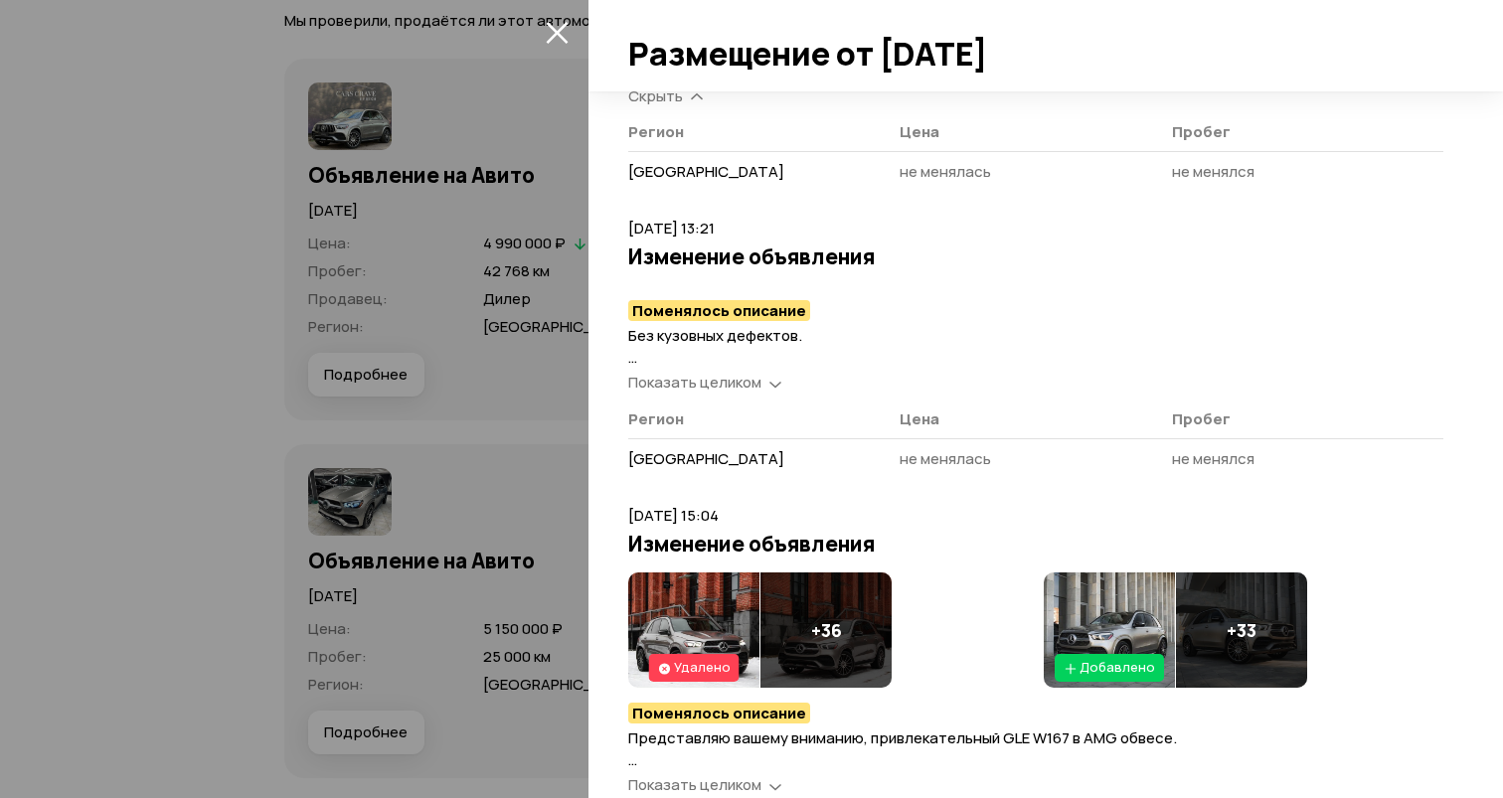
scroll to position [2433, 0]
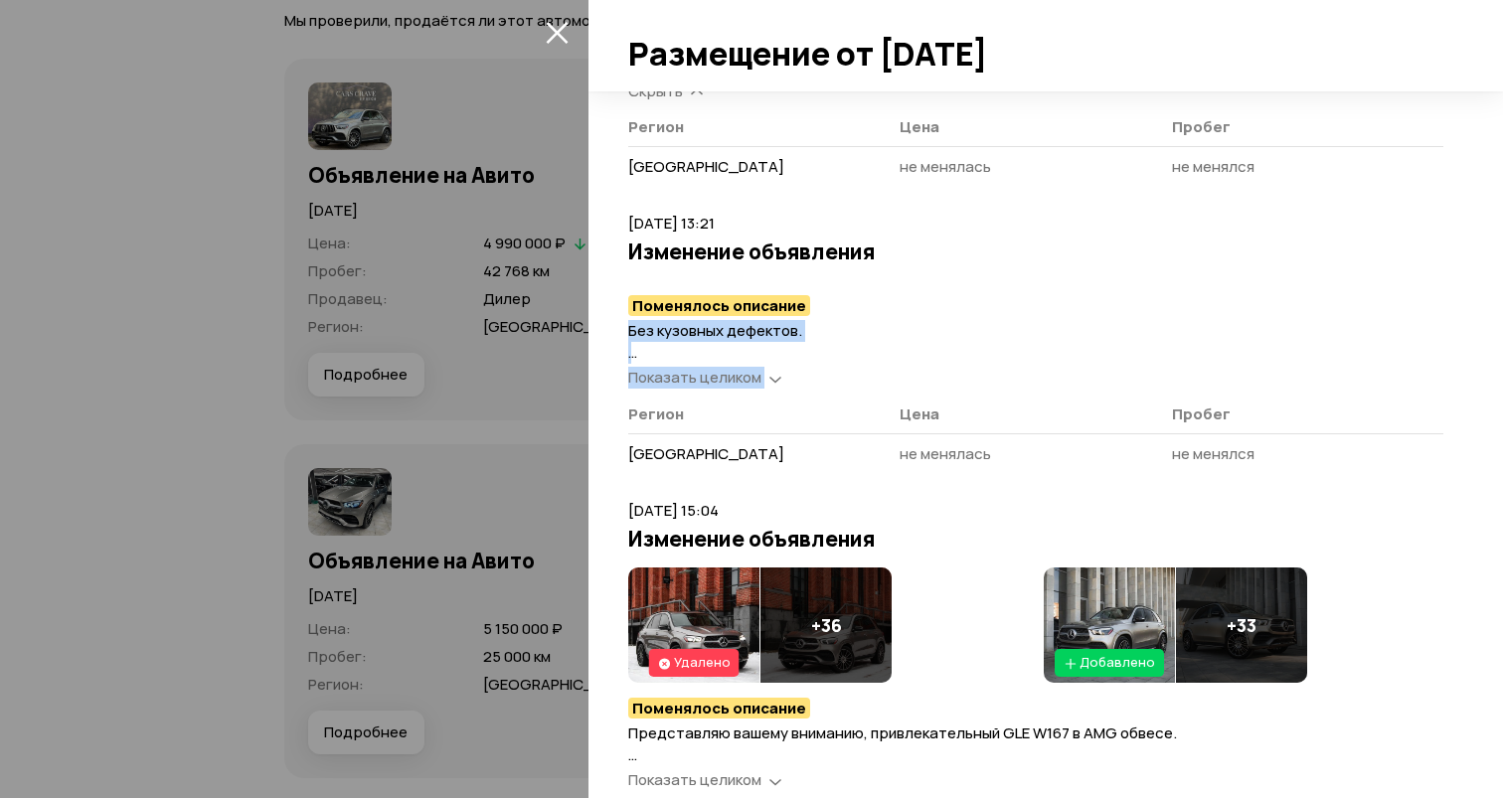
click at [766, 386] on article "[DATE] 13:21 Изменение объявления Поменялось описание Без кузовных дефектов. Фа…" at bounding box center [1035, 344] width 815 height 263
click at [766, 386] on div "Показать целиком" at bounding box center [704, 378] width 161 height 21
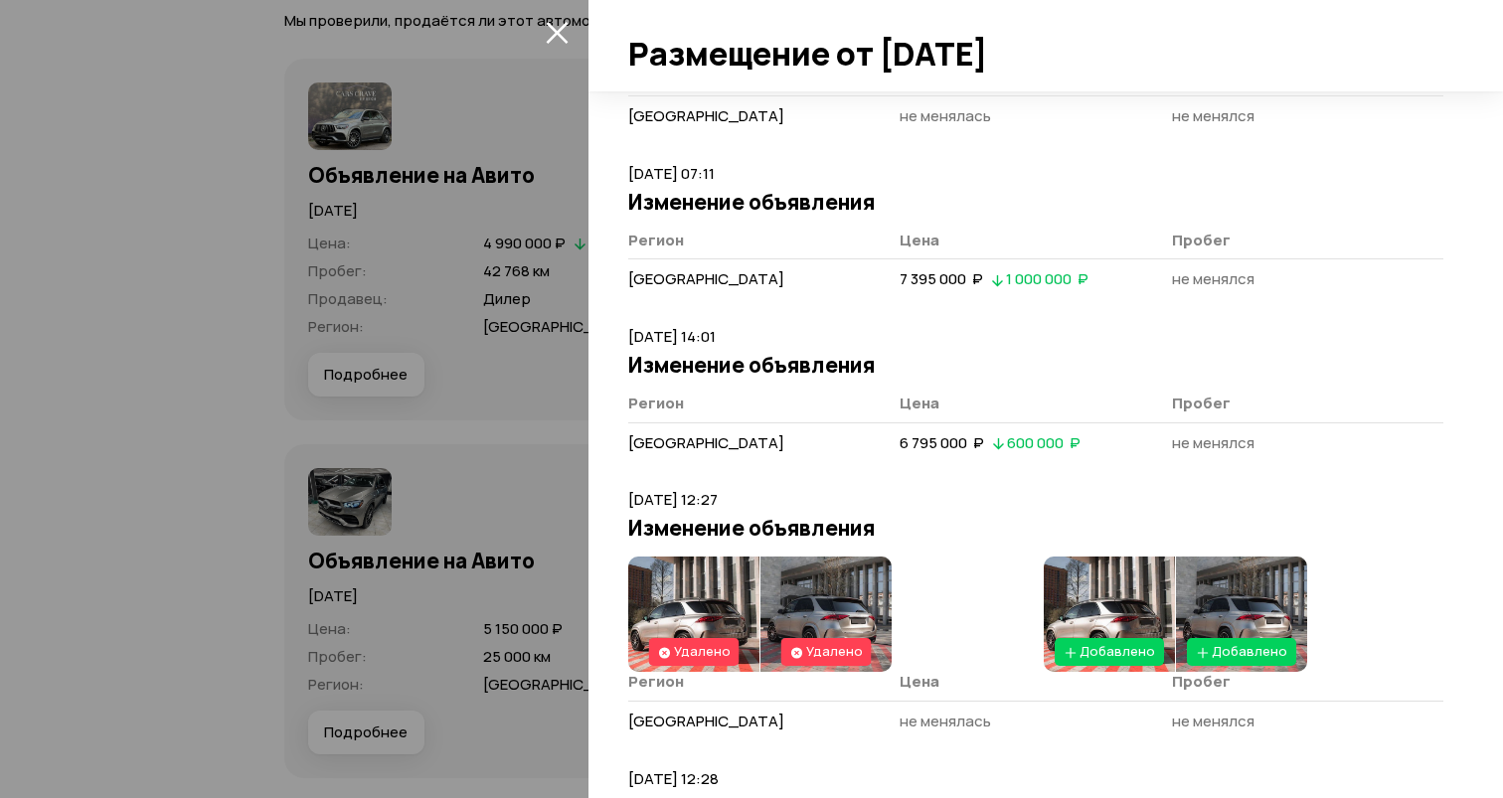
scroll to position [5297, 0]
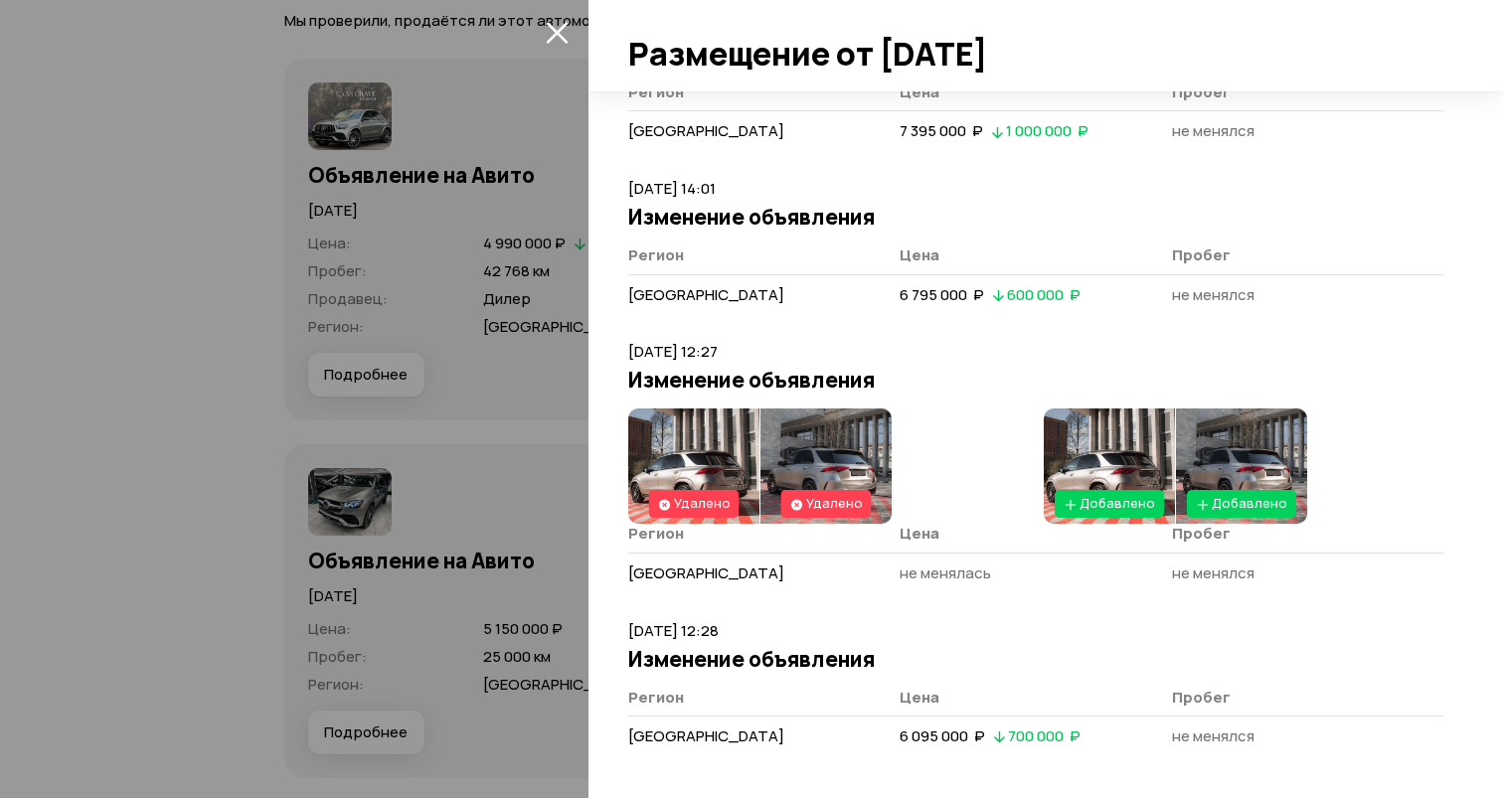
click at [536, 497] on div at bounding box center [751, 399] width 1503 height 798
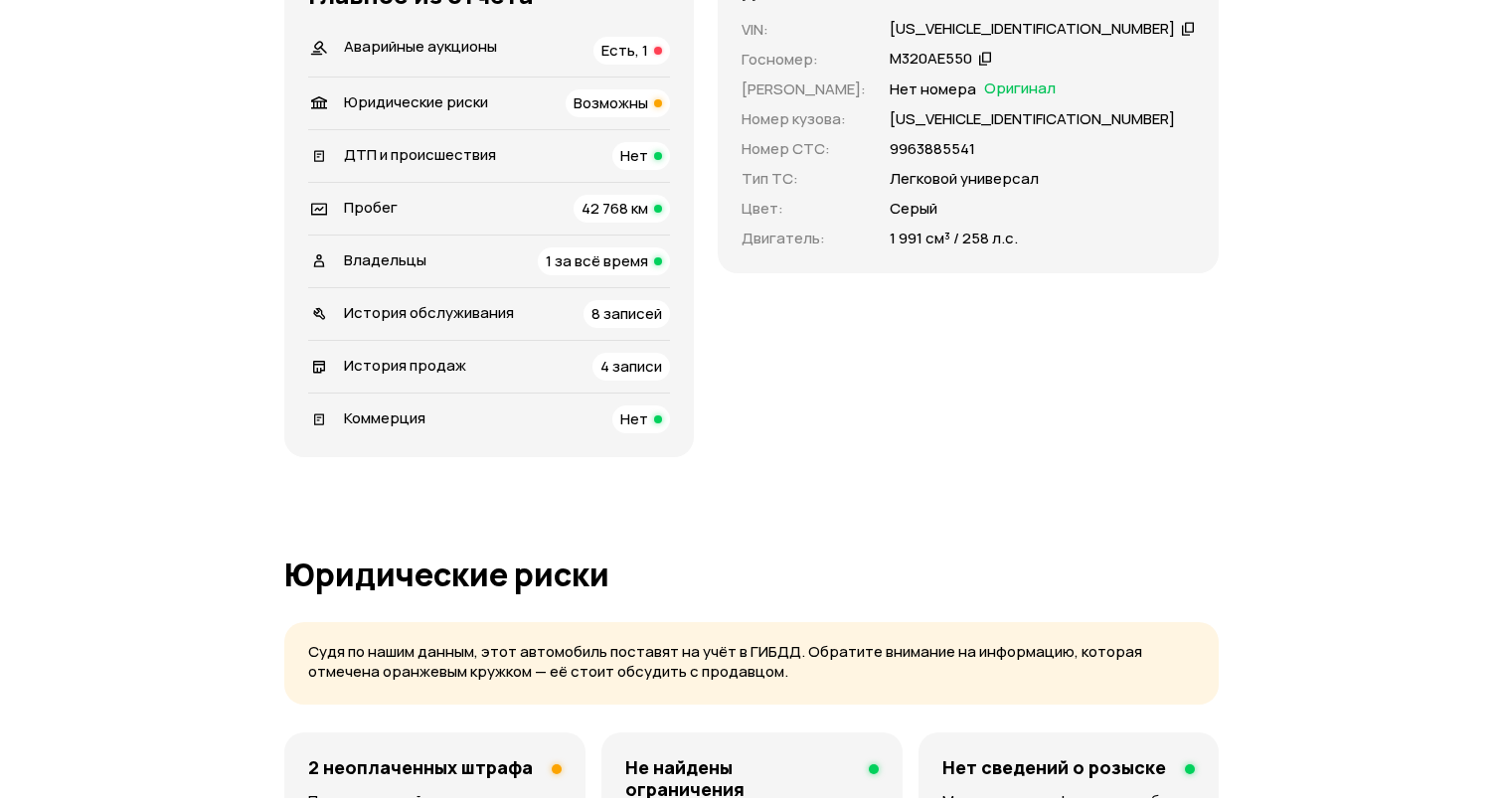
scroll to position [0, 0]
